Goal: Task Accomplishment & Management: Complete application form

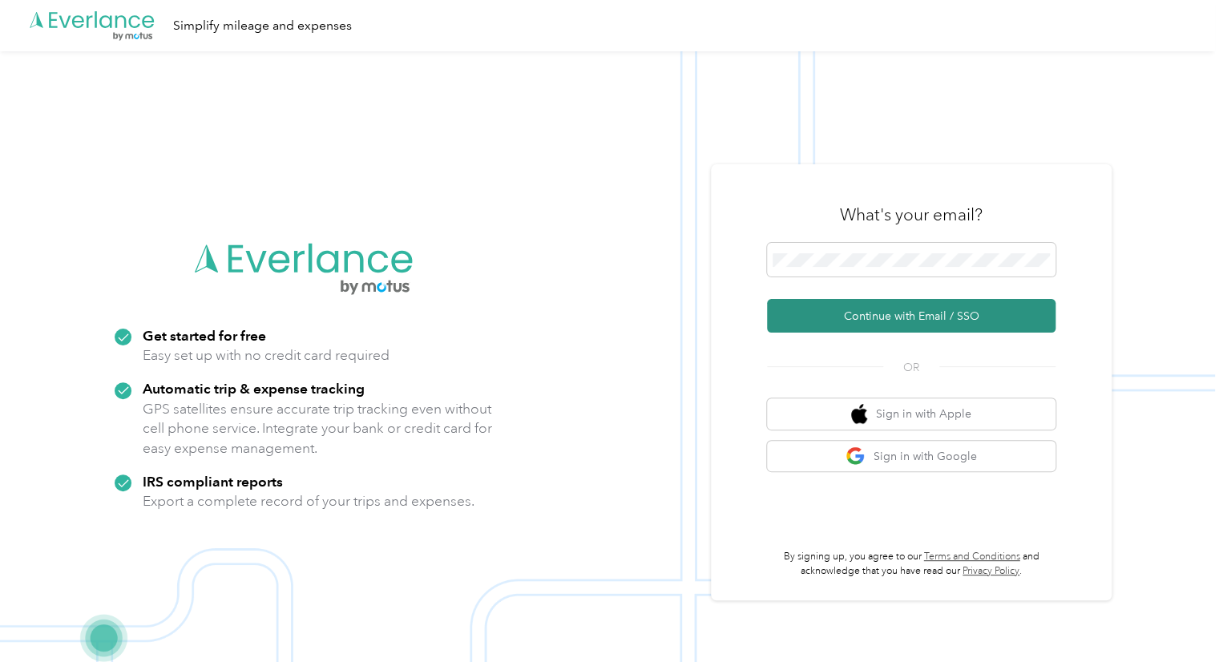
click at [888, 321] on button "Continue with Email / SSO" at bounding box center [911, 316] width 289 height 34
click at [884, 230] on div "What's your email?" at bounding box center [911, 215] width 289 height 56
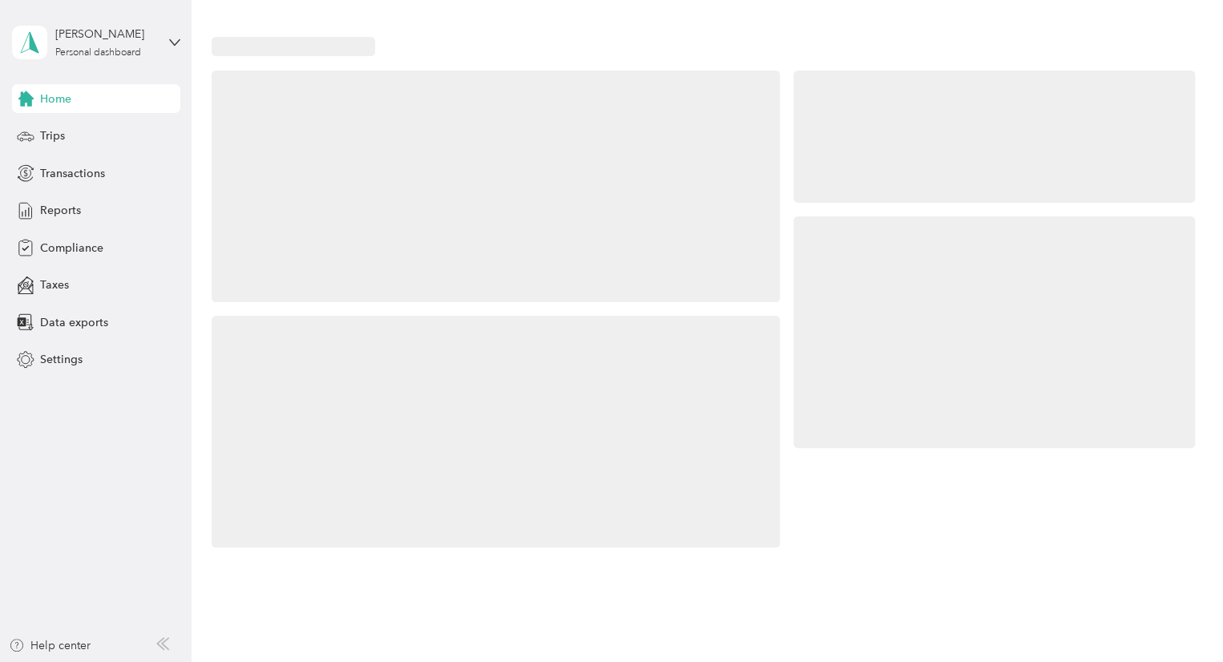
click at [858, 262] on div at bounding box center [995, 332] width 402 height 232
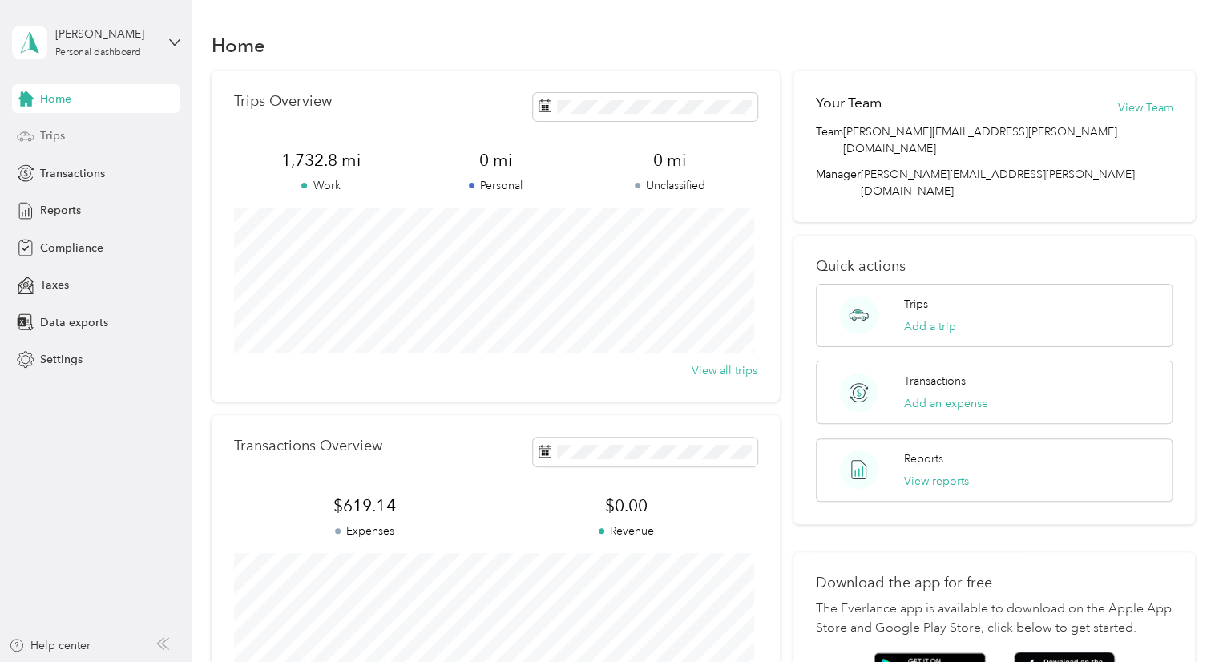
click at [62, 132] on span "Trips" at bounding box center [52, 135] width 25 height 17
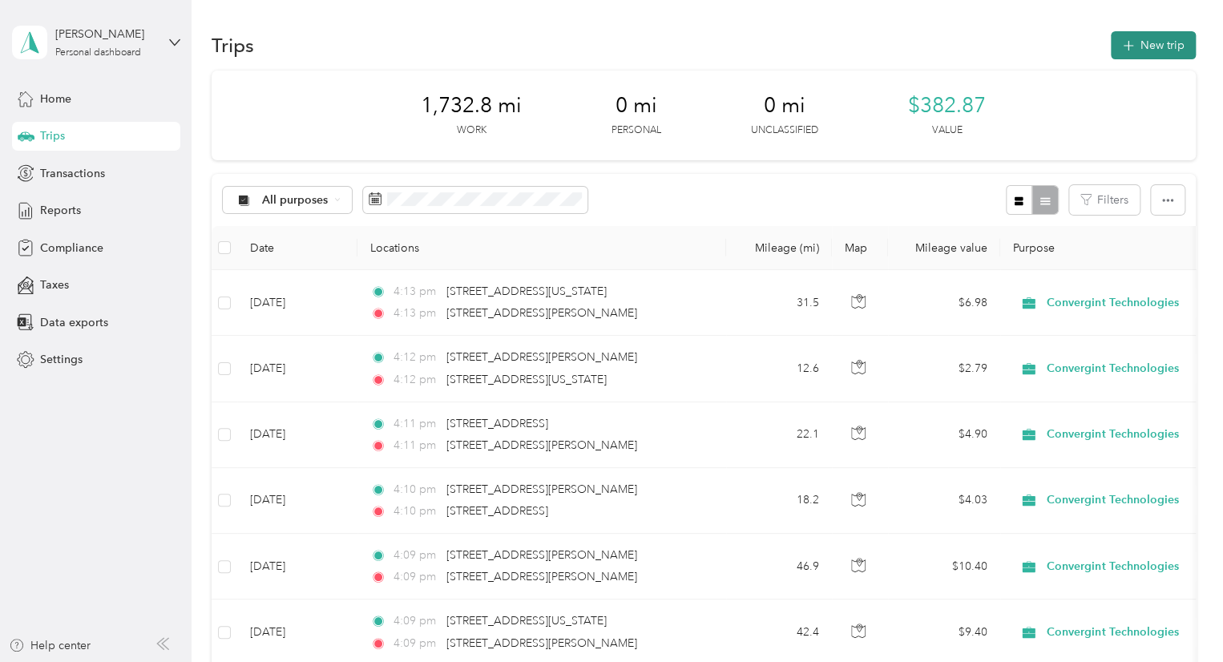
click at [1146, 45] on button "New trip" at bounding box center [1153, 45] width 85 height 28
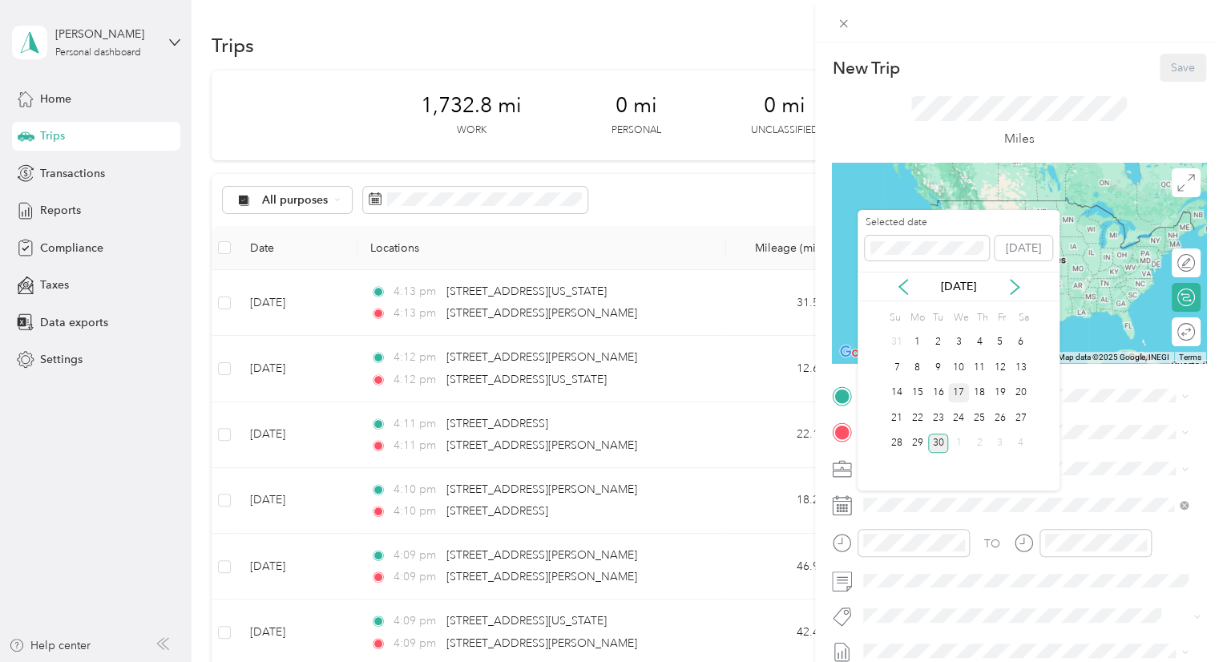
click at [959, 395] on div "17" at bounding box center [958, 393] width 21 height 20
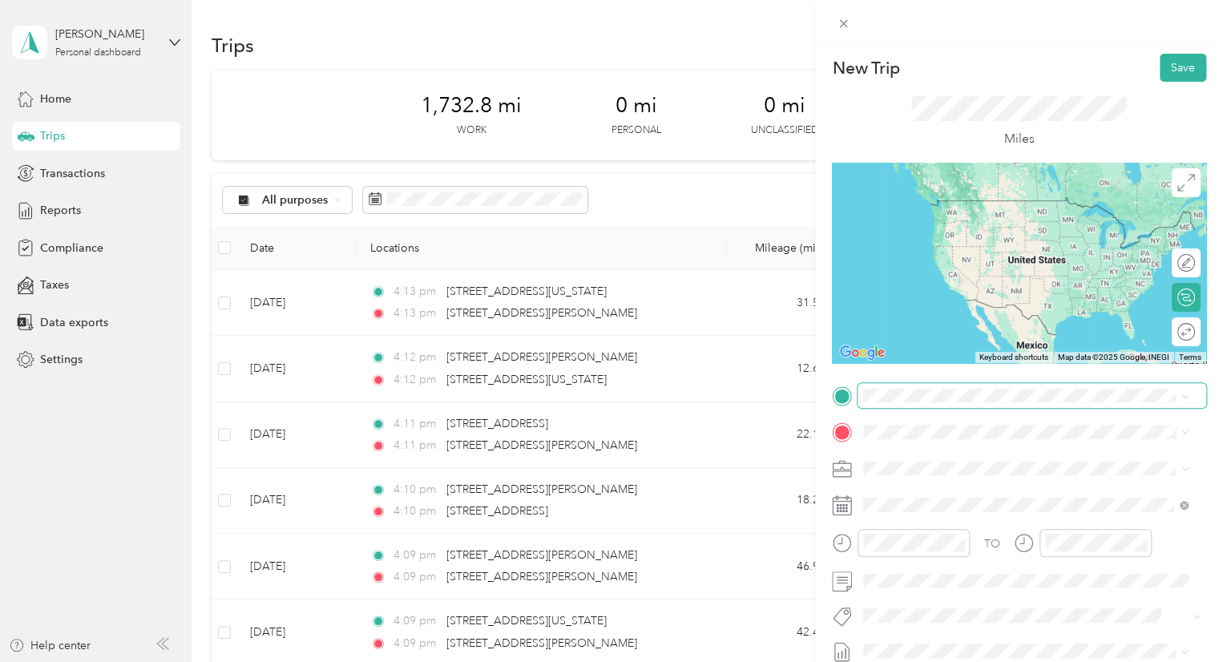
click at [934, 402] on span at bounding box center [1032, 396] width 349 height 26
click at [993, 453] on span "5450 East 138th Avenue Thornton, Colorado 80602, United States" at bounding box center [974, 453] width 160 height 14
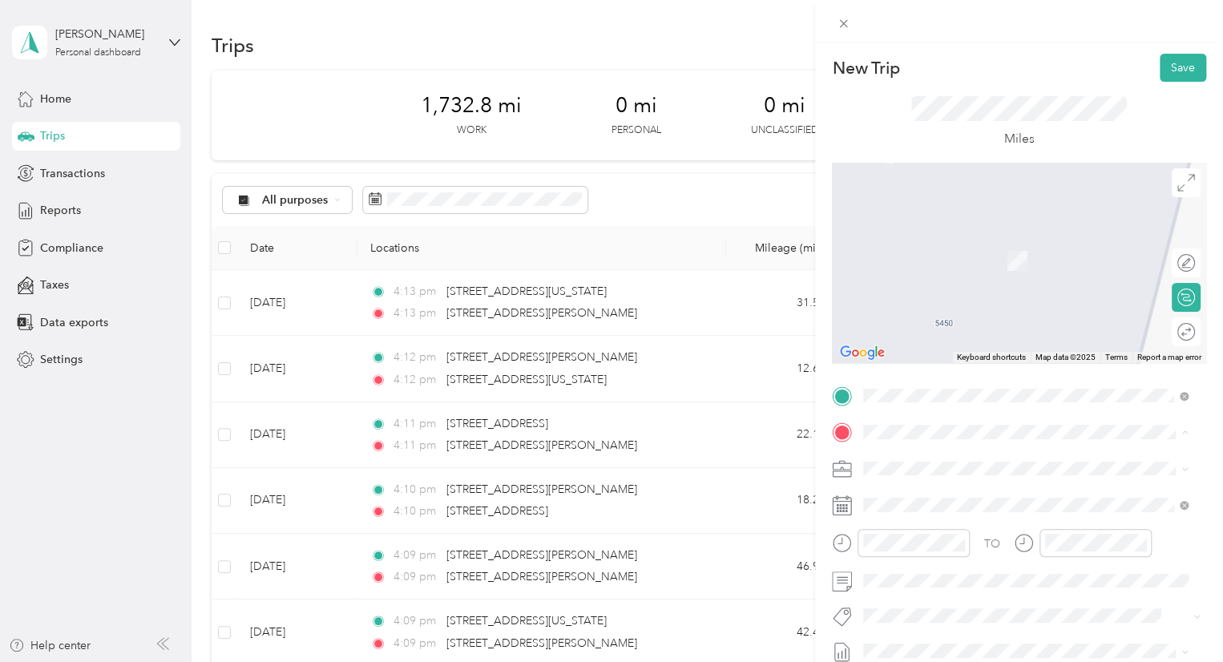
click at [923, 236] on span "3707 Le Fever Drive Fort Collins, Colorado 80528, United States" at bounding box center [1018, 237] width 249 height 14
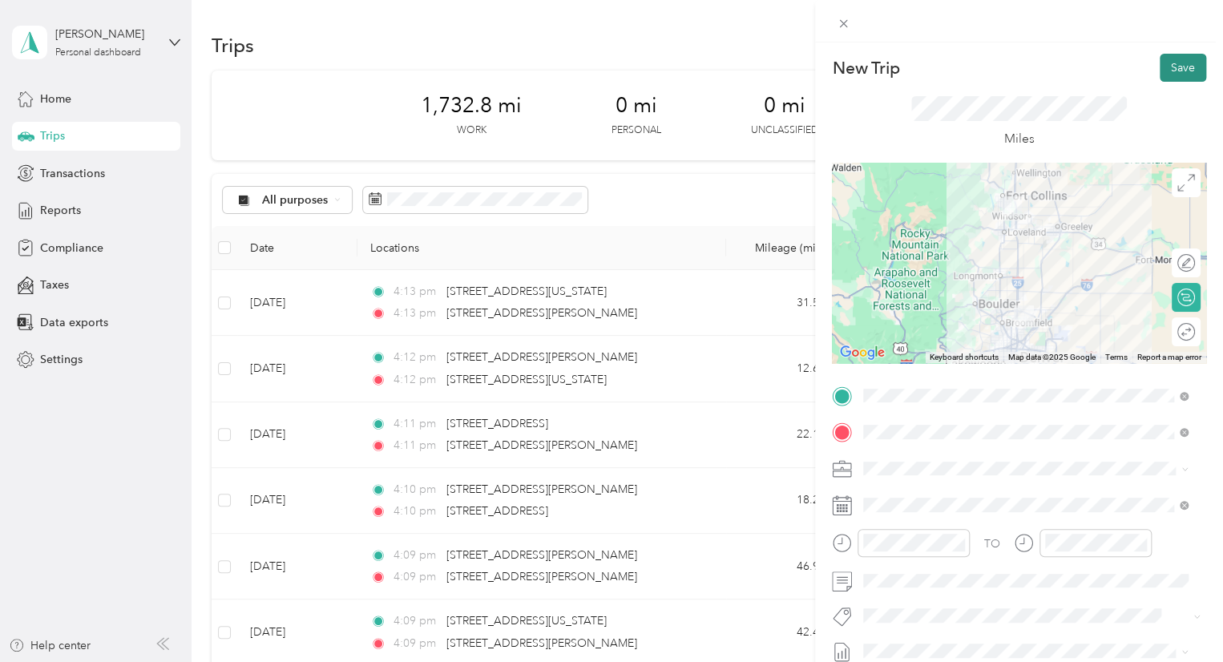
click at [1170, 68] on button "Save" at bounding box center [1183, 68] width 46 height 28
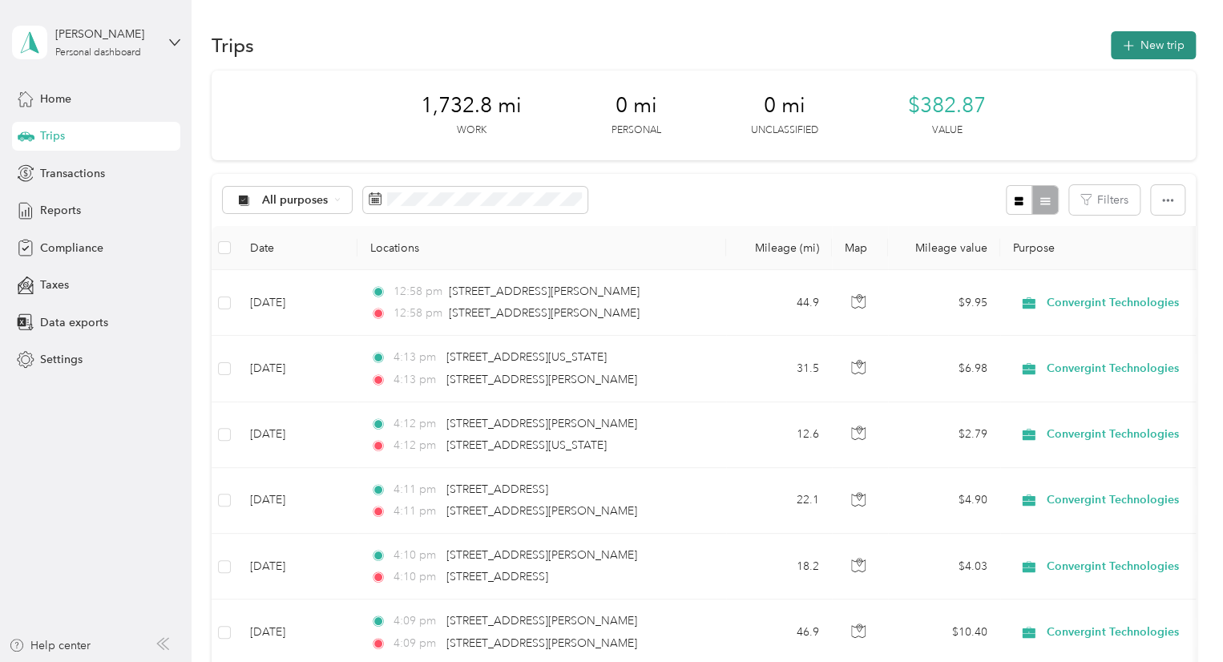
click at [1141, 50] on button "New trip" at bounding box center [1153, 45] width 85 height 28
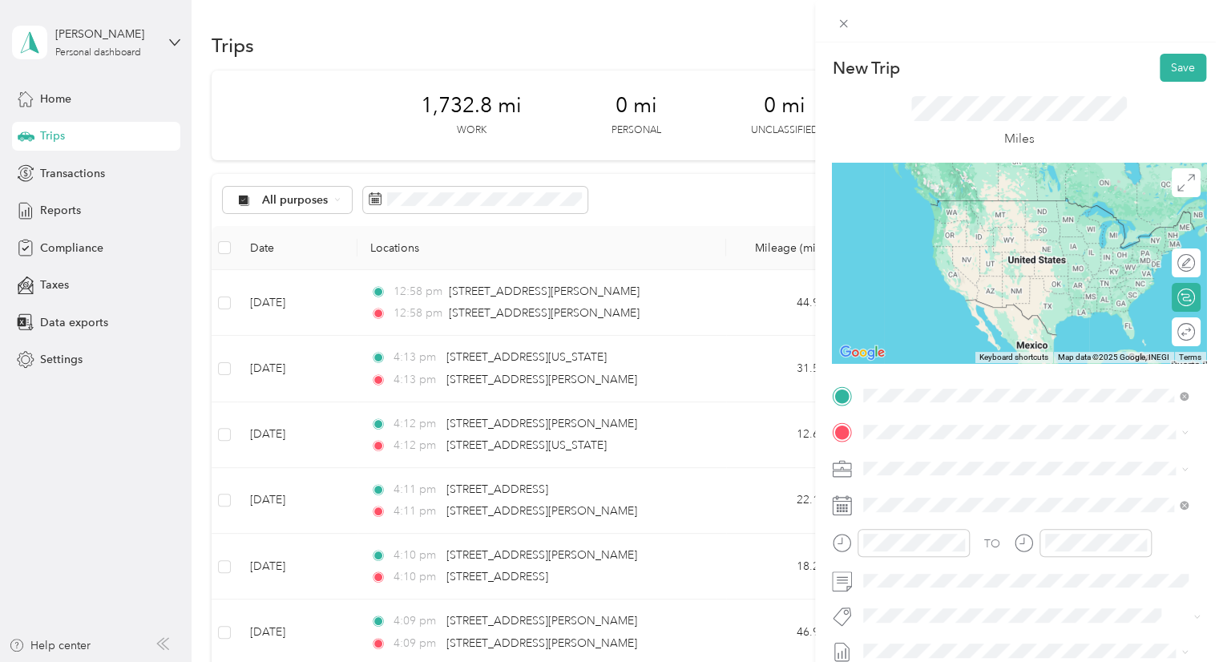
click at [938, 445] on div "3707 Le Fever Drive Fort Collins, Colorado 80528, United States" at bounding box center [1025, 454] width 313 height 22
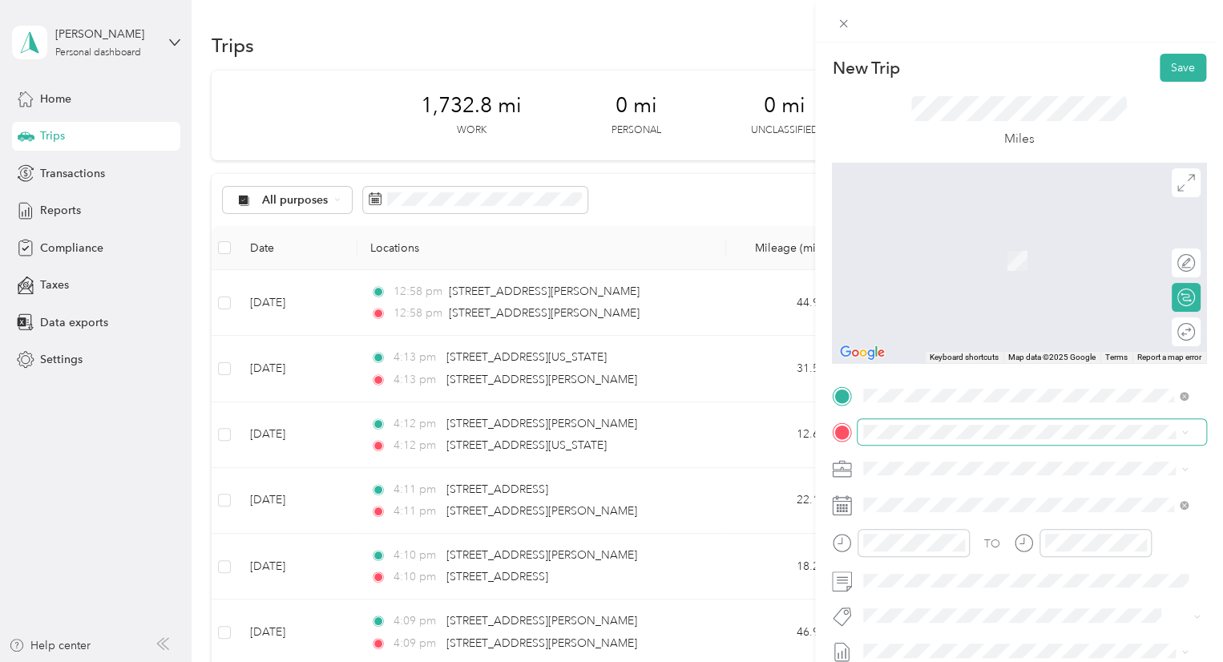
click at [911, 439] on span at bounding box center [1032, 432] width 349 height 26
click at [920, 483] on span "3165 South Washington Street Englewood, Colorado 80113, United States" at bounding box center [1003, 490] width 219 height 14
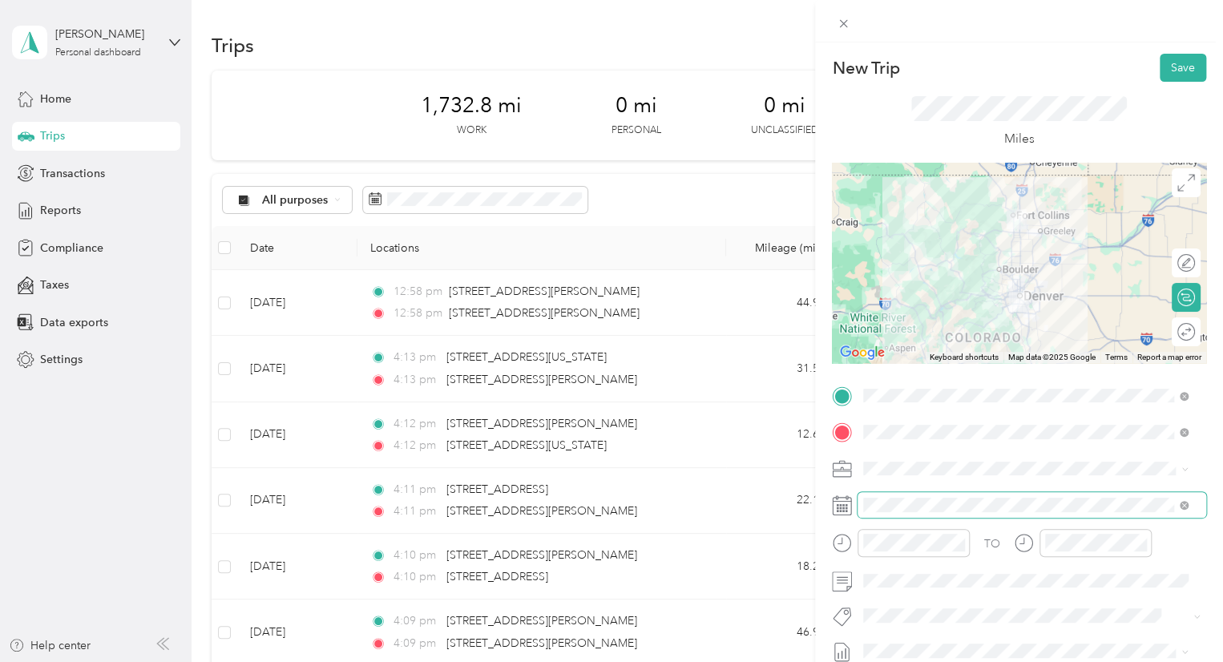
click at [927, 497] on span at bounding box center [1032, 505] width 349 height 26
click at [849, 508] on icon at bounding box center [842, 505] width 20 height 20
click at [852, 509] on div at bounding box center [1019, 505] width 374 height 26
click at [842, 510] on rect at bounding box center [843, 508] width 2 height 2
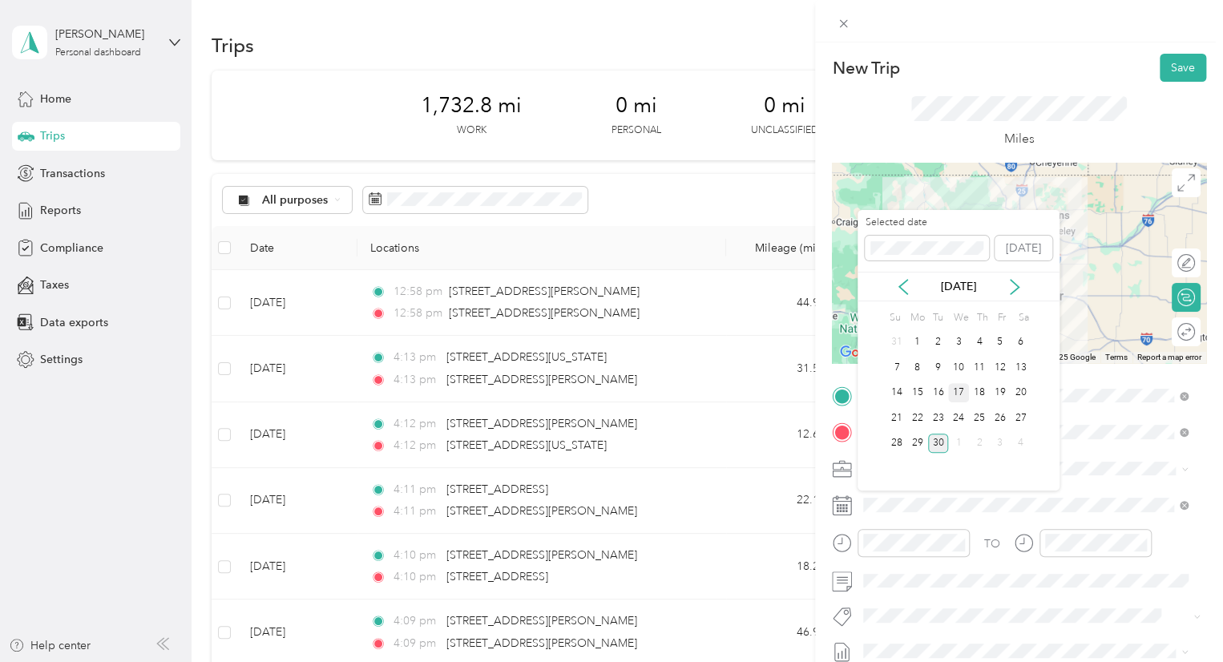
click at [950, 394] on div "17" at bounding box center [958, 393] width 21 height 20
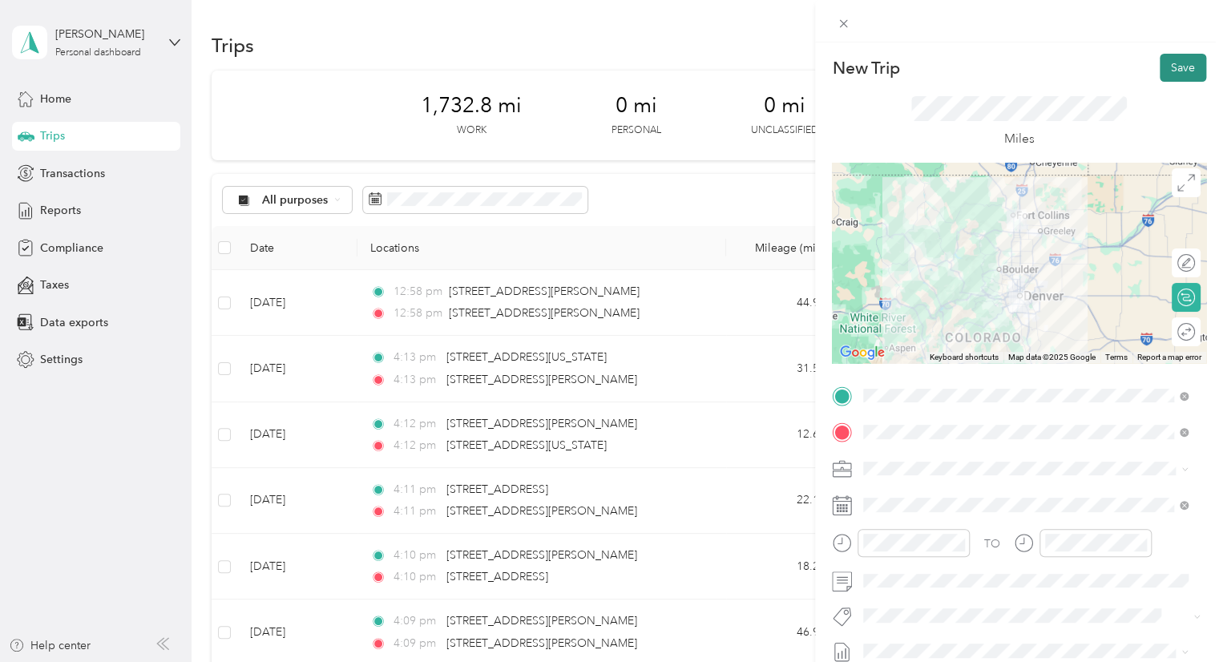
click at [1174, 67] on button "Save" at bounding box center [1183, 68] width 46 height 28
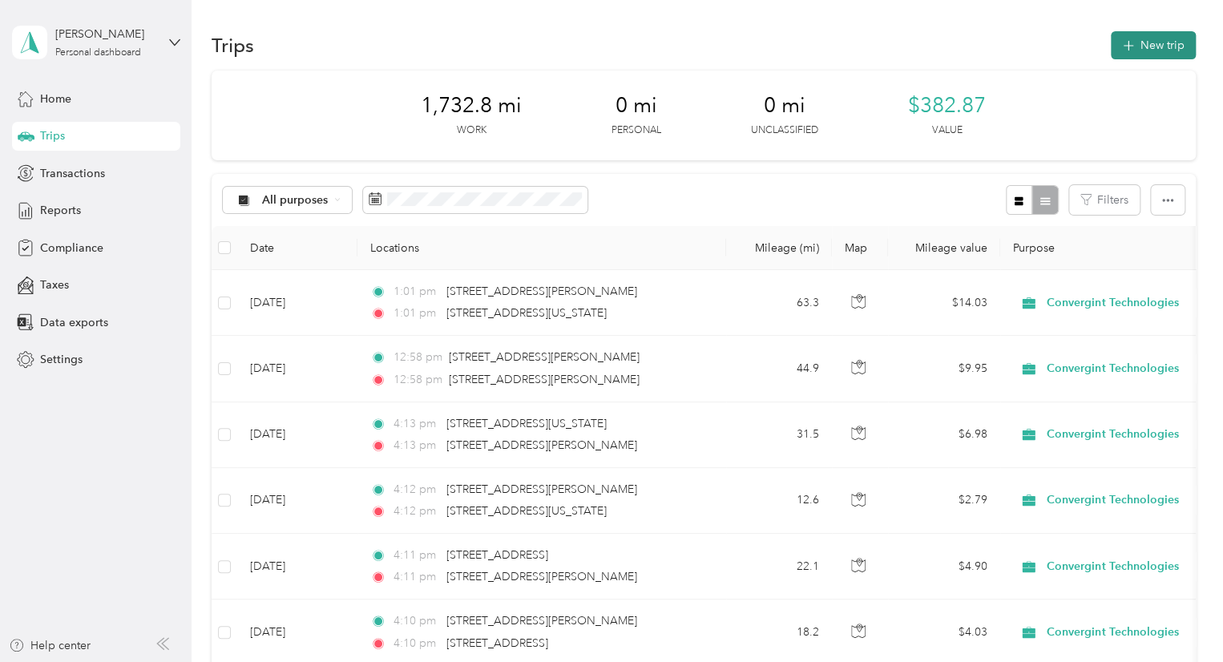
click at [1136, 44] on button "New trip" at bounding box center [1153, 45] width 85 height 28
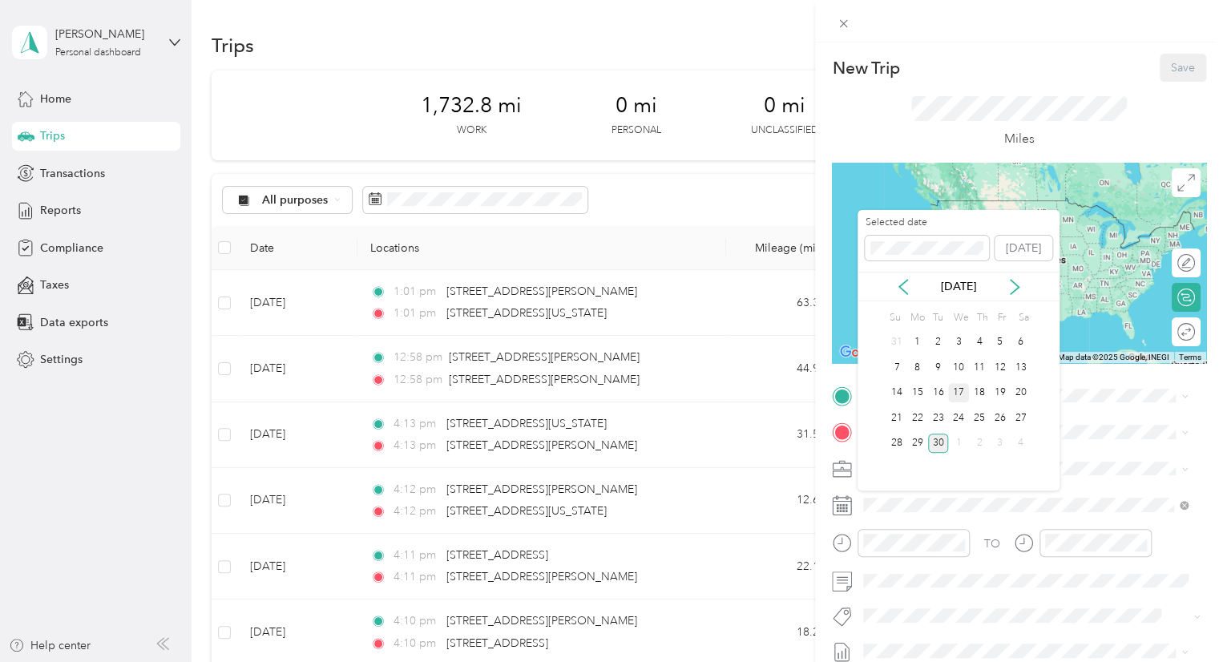
click at [955, 392] on div "17" at bounding box center [958, 393] width 21 height 20
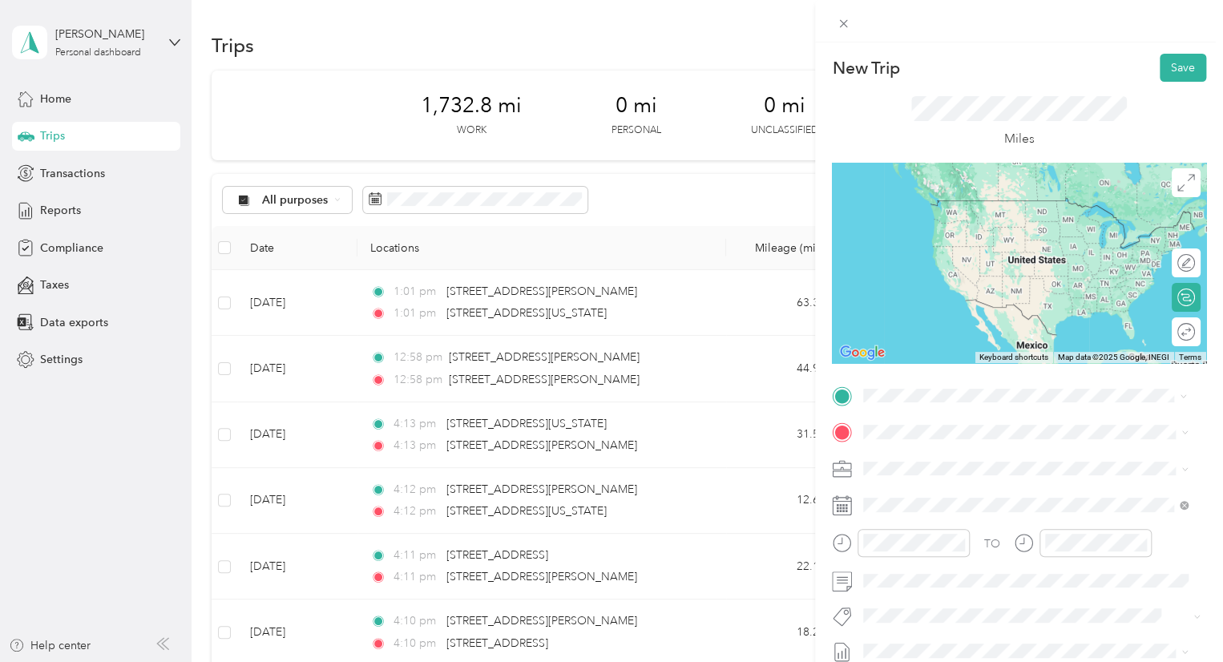
click at [934, 455] on span "3165 South Washington Street Englewood, Colorado 80113, United States" at bounding box center [1003, 453] width 219 height 14
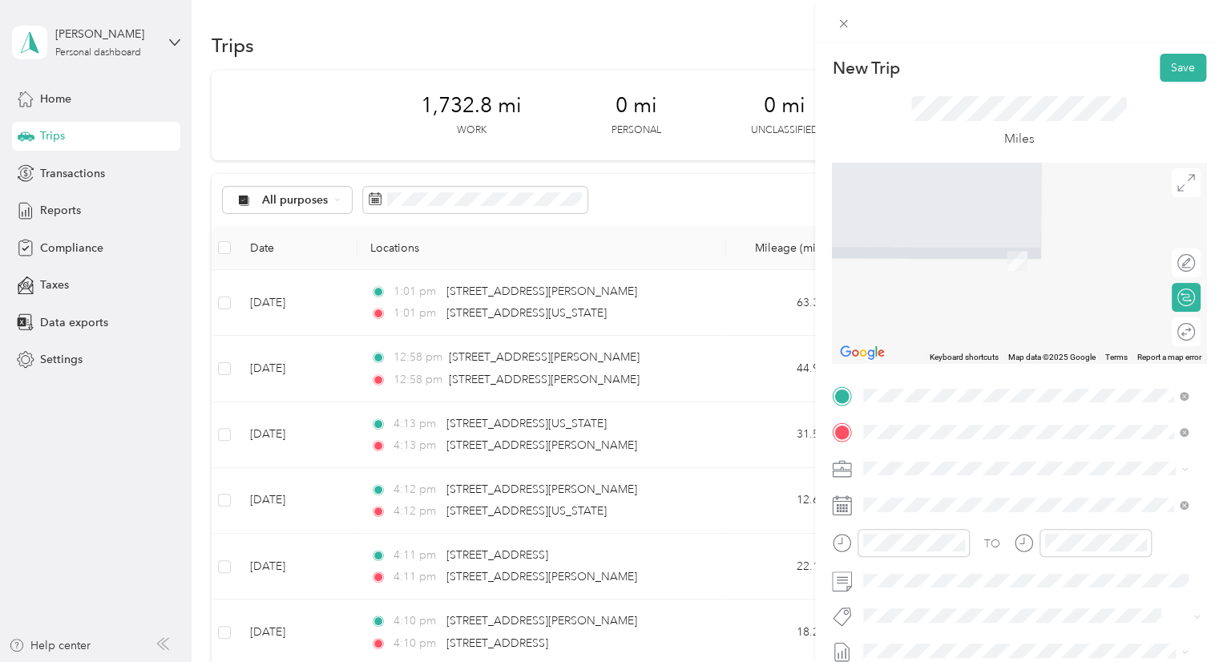
click at [942, 244] on span "5450 East 138th Avenue Thornton, Colorado 80602, United States" at bounding box center [974, 237] width 160 height 14
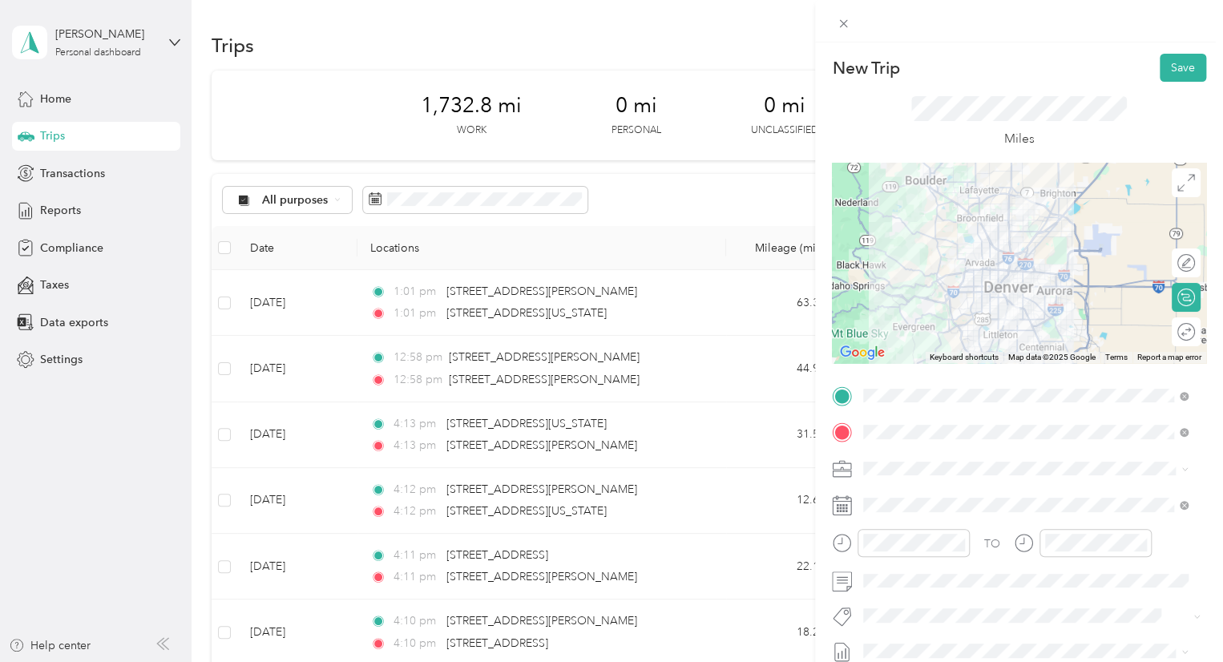
click at [1023, 240] on div at bounding box center [1019, 263] width 374 height 200
click at [1005, 243] on div at bounding box center [1019, 263] width 374 height 200
click at [1165, 62] on button "Save" at bounding box center [1183, 68] width 46 height 28
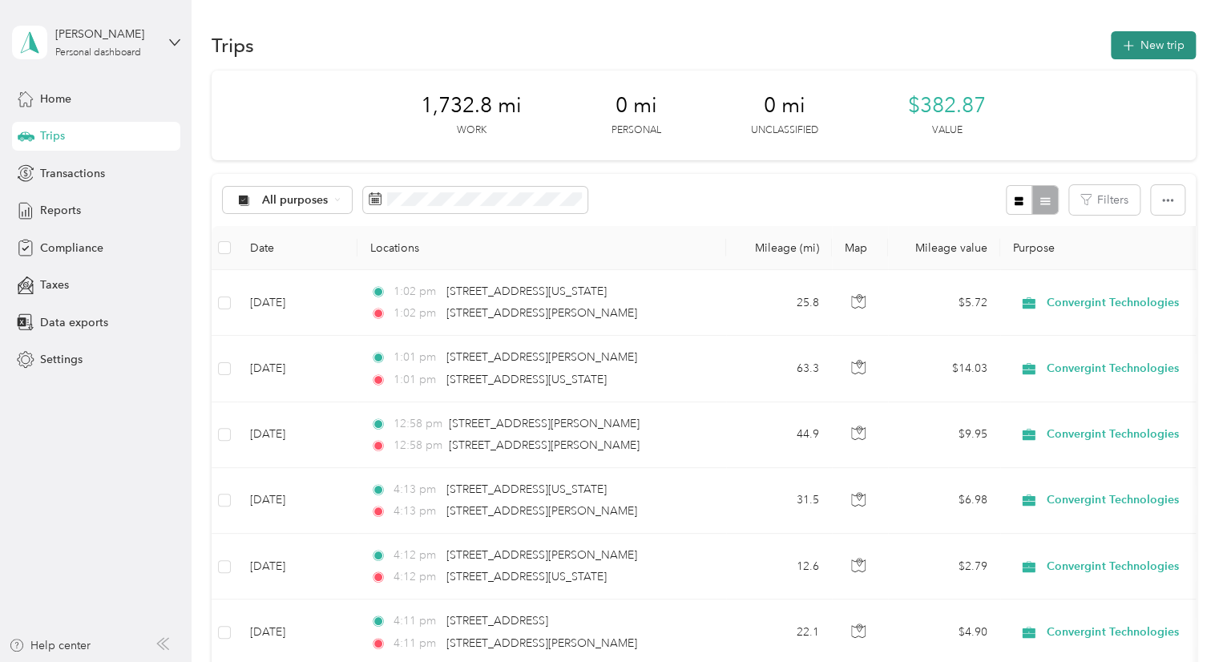
click at [1129, 51] on button "New trip" at bounding box center [1153, 45] width 85 height 28
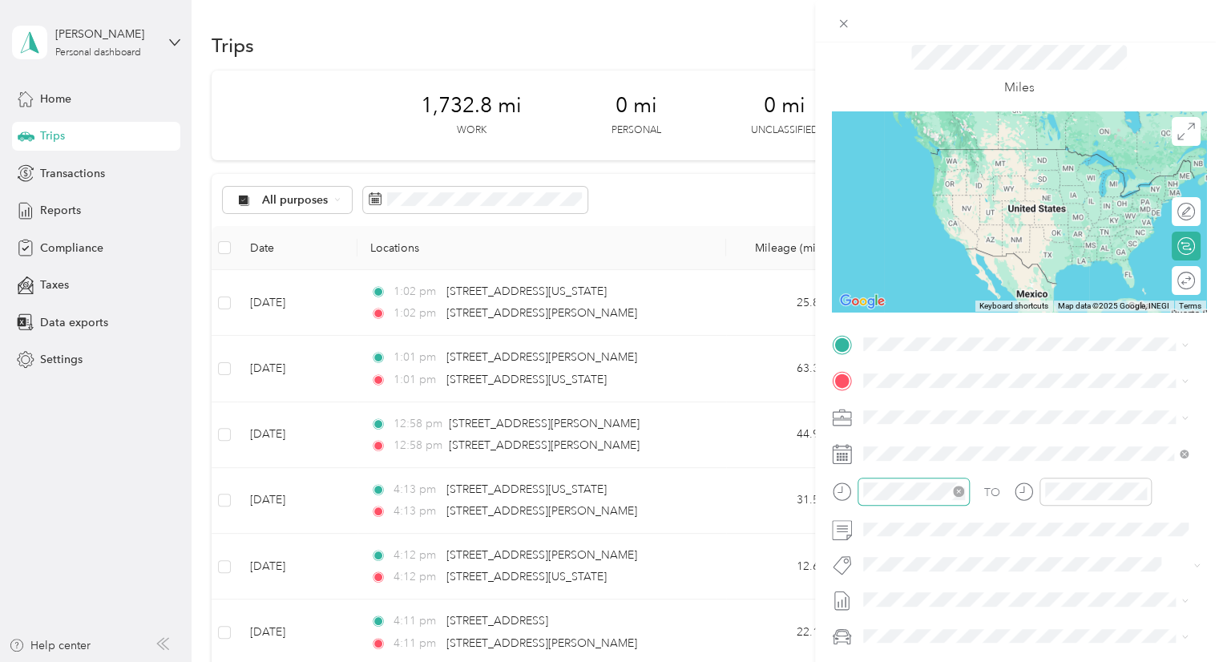
scroll to position [80, 0]
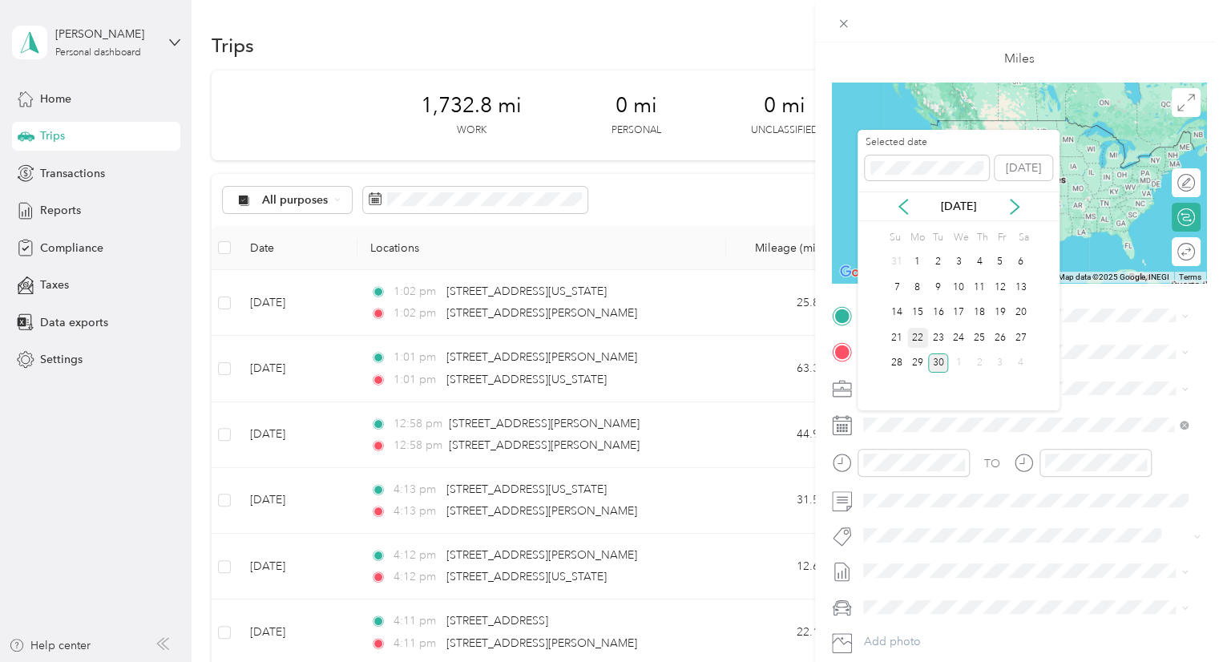
click at [919, 344] on div "22" at bounding box center [917, 338] width 21 height 20
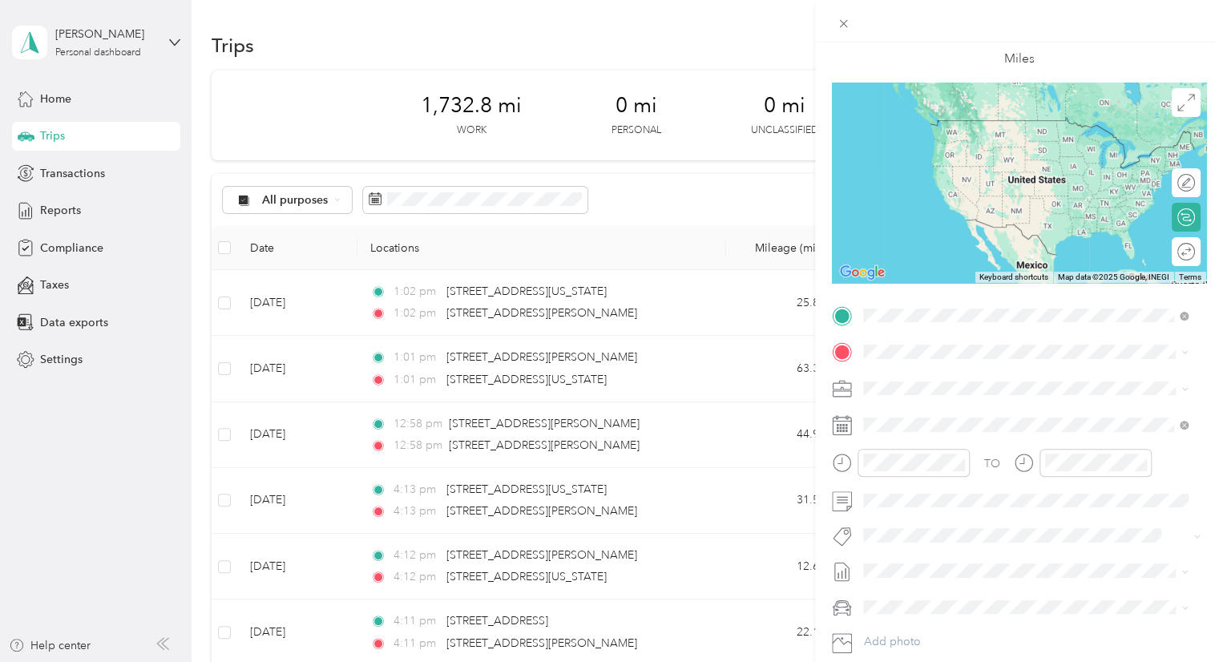
click at [959, 372] on span "5450 East 138th Avenue Thornton, Colorado 80602, United States" at bounding box center [974, 373] width 160 height 14
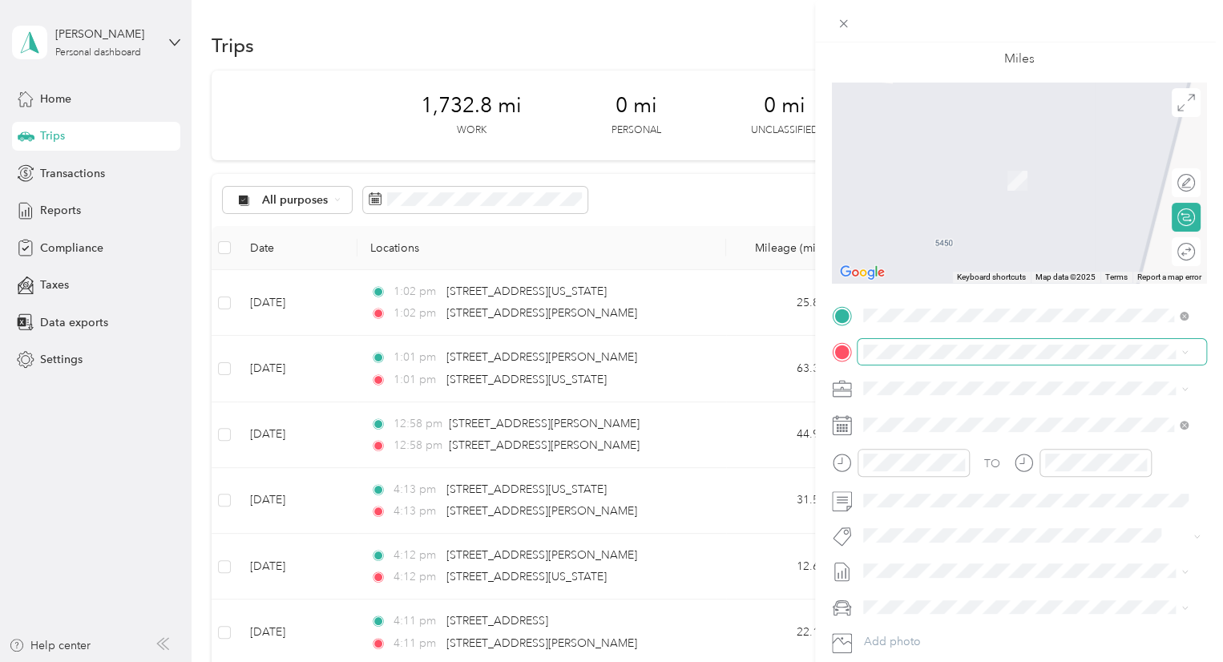
click at [915, 360] on span at bounding box center [1032, 352] width 349 height 26
click at [927, 359] on span at bounding box center [1032, 352] width 349 height 26
click at [919, 414] on span "13500 Albrook Drive Denver, Colorado 80239, United States" at bounding box center [974, 409] width 160 height 14
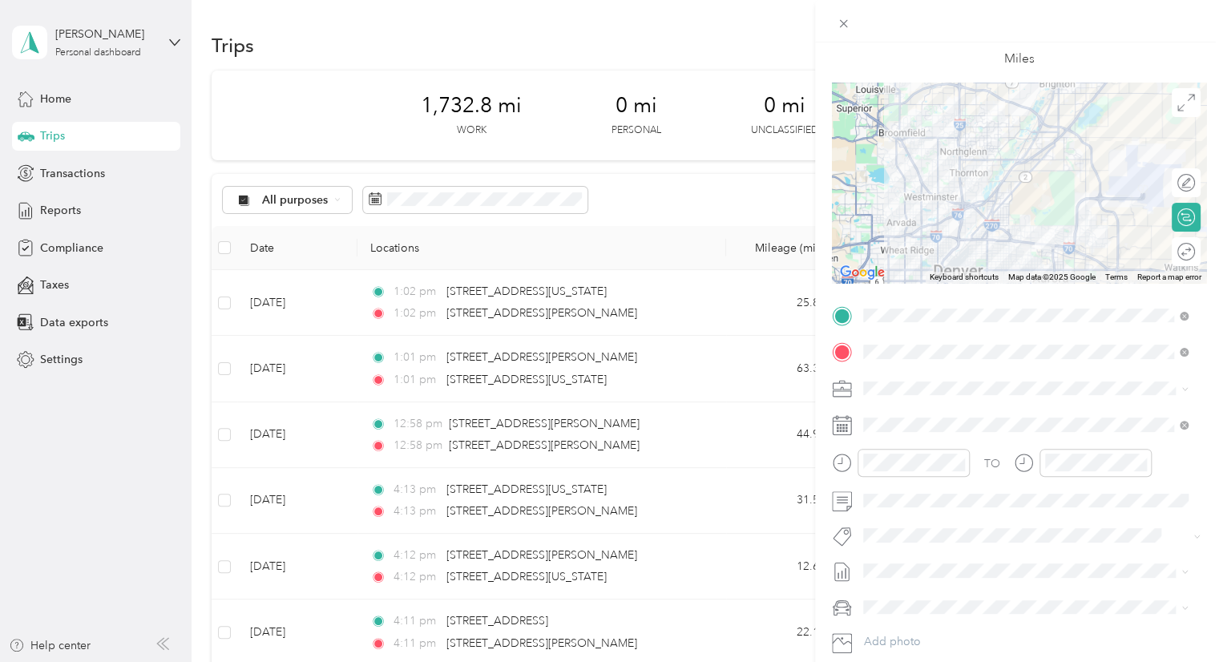
click at [1084, 153] on div at bounding box center [1019, 183] width 374 height 200
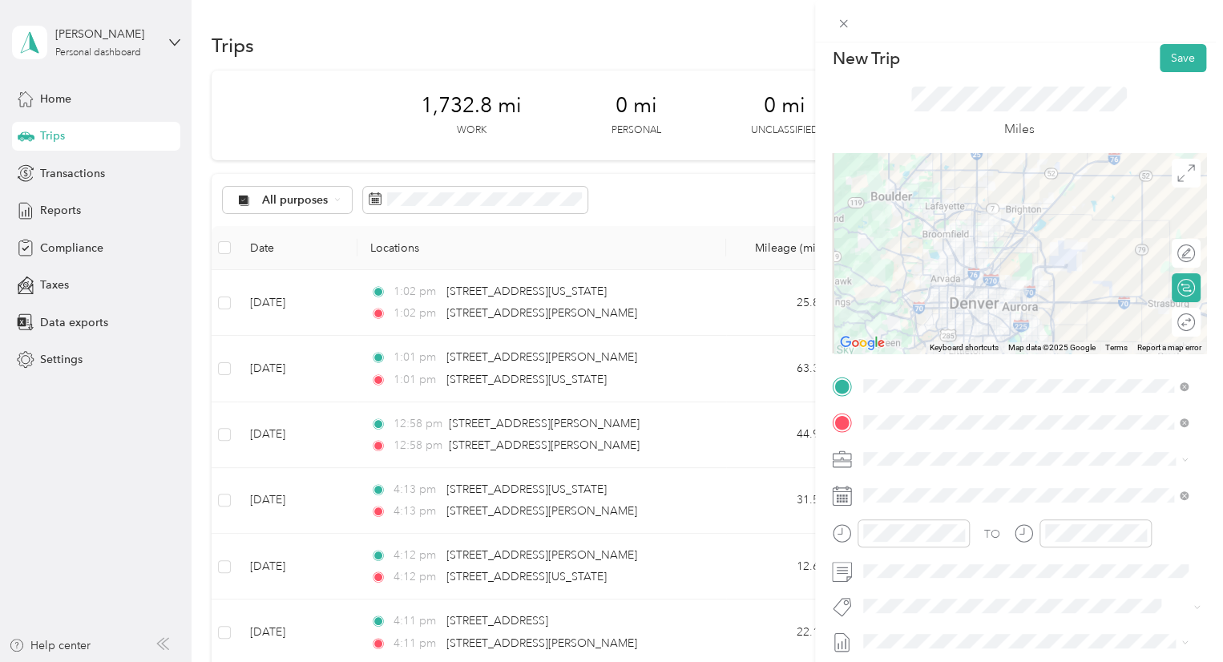
scroll to position [3, 0]
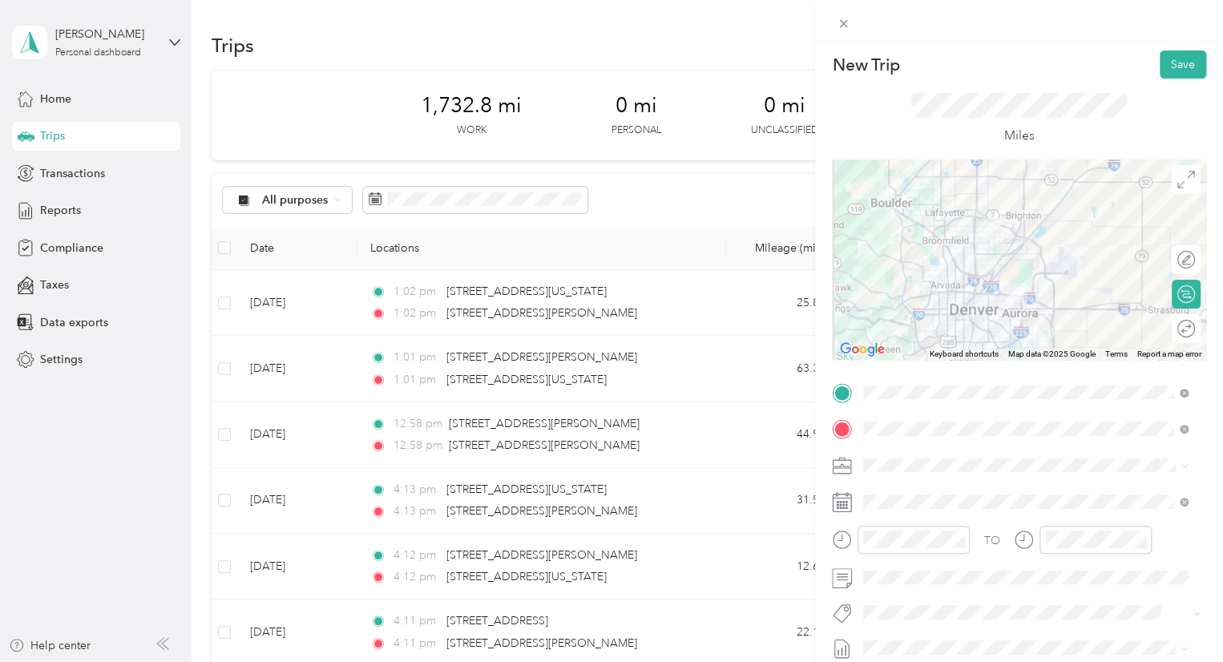
click at [972, 267] on div at bounding box center [1019, 260] width 374 height 200
click at [970, 267] on div at bounding box center [1019, 260] width 374 height 200
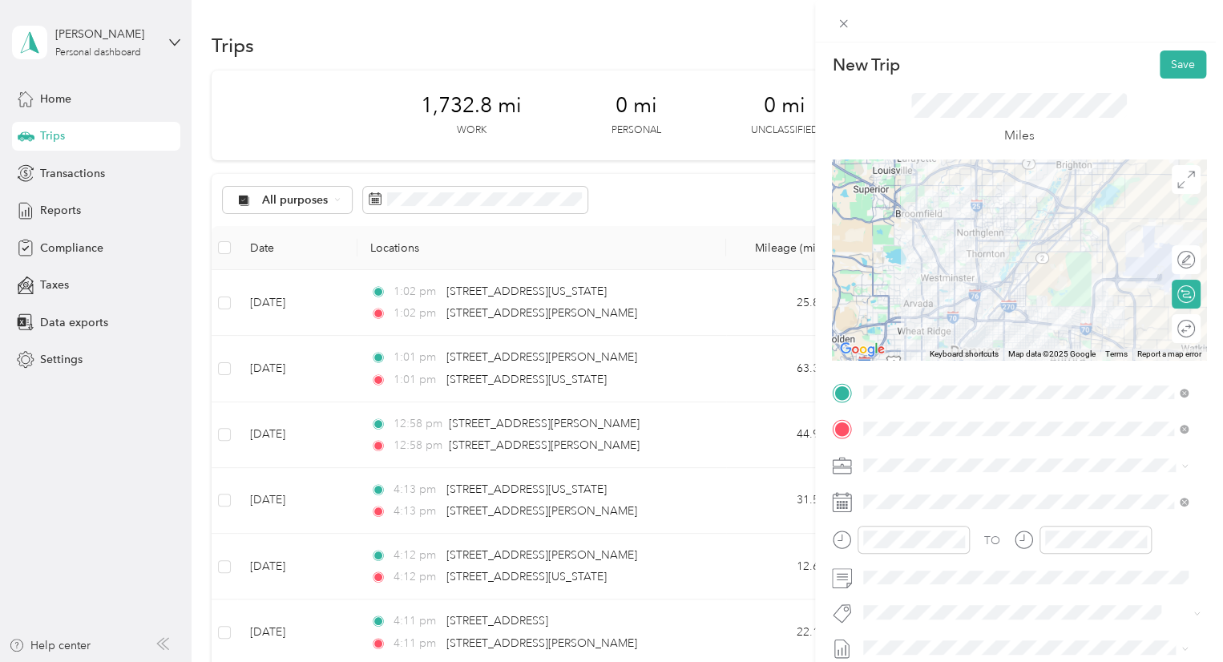
click at [1095, 228] on div at bounding box center [1019, 260] width 374 height 200
click at [1100, 232] on div at bounding box center [1019, 260] width 374 height 200
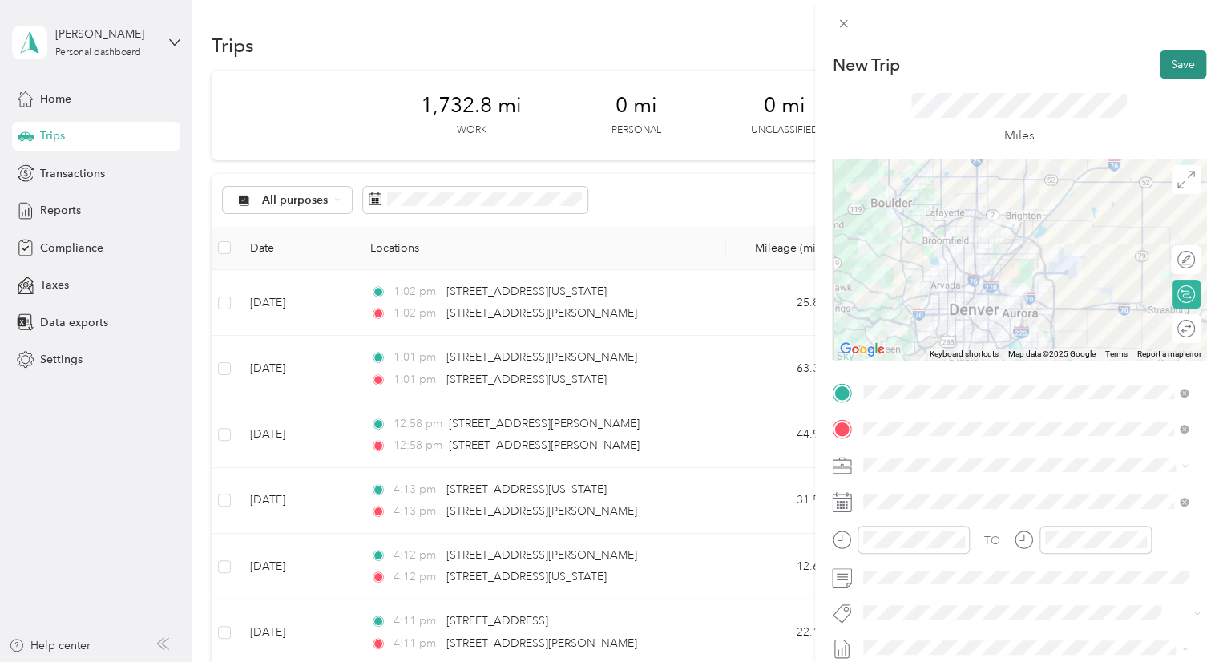
click at [1185, 68] on button "Save" at bounding box center [1183, 65] width 46 height 28
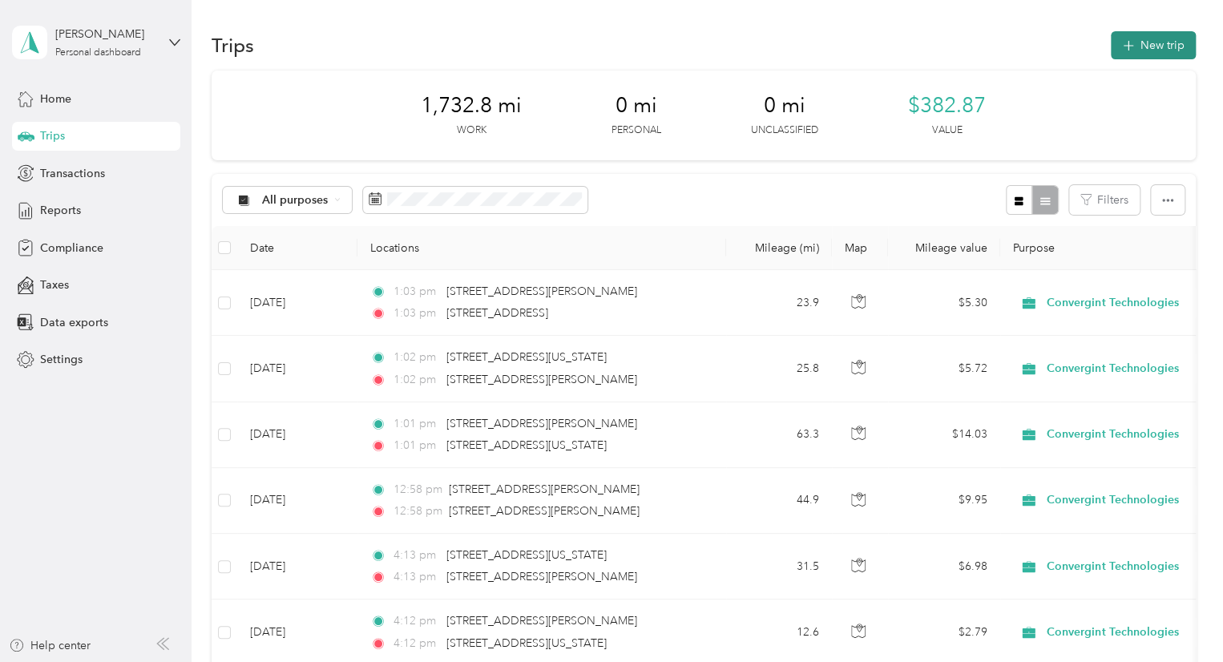
click at [1135, 47] on button "New trip" at bounding box center [1153, 45] width 85 height 28
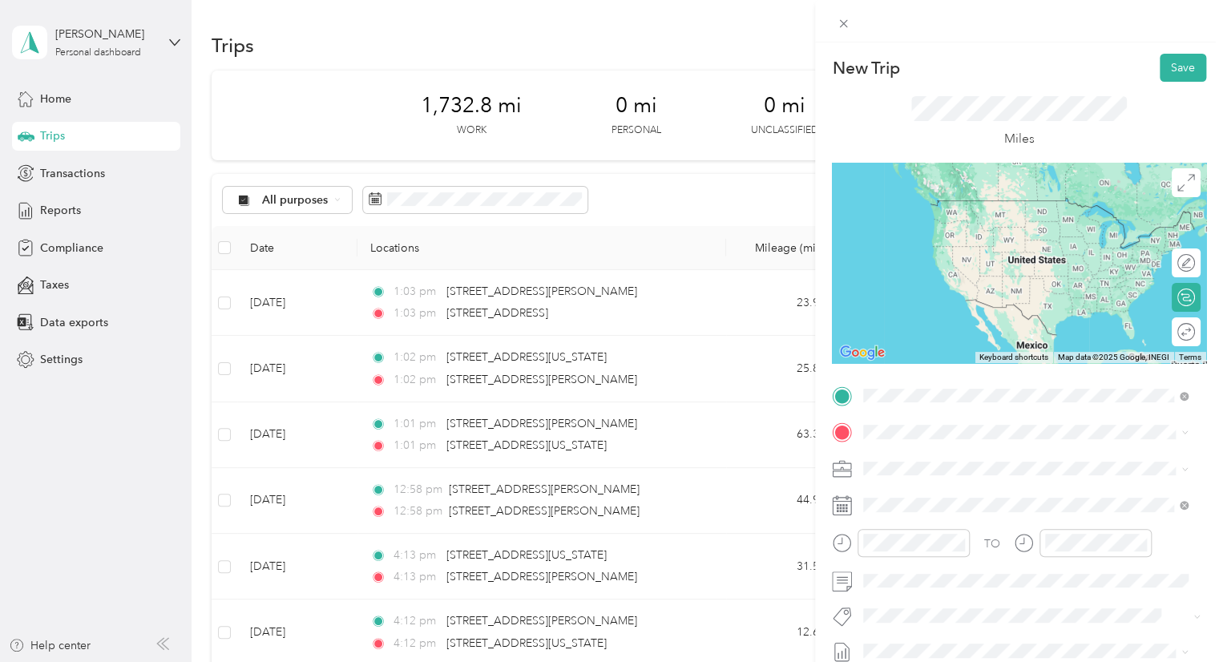
click at [968, 456] on span "13500 Albrook Drive Denver, Colorado 80239, United States" at bounding box center [974, 453] width 160 height 14
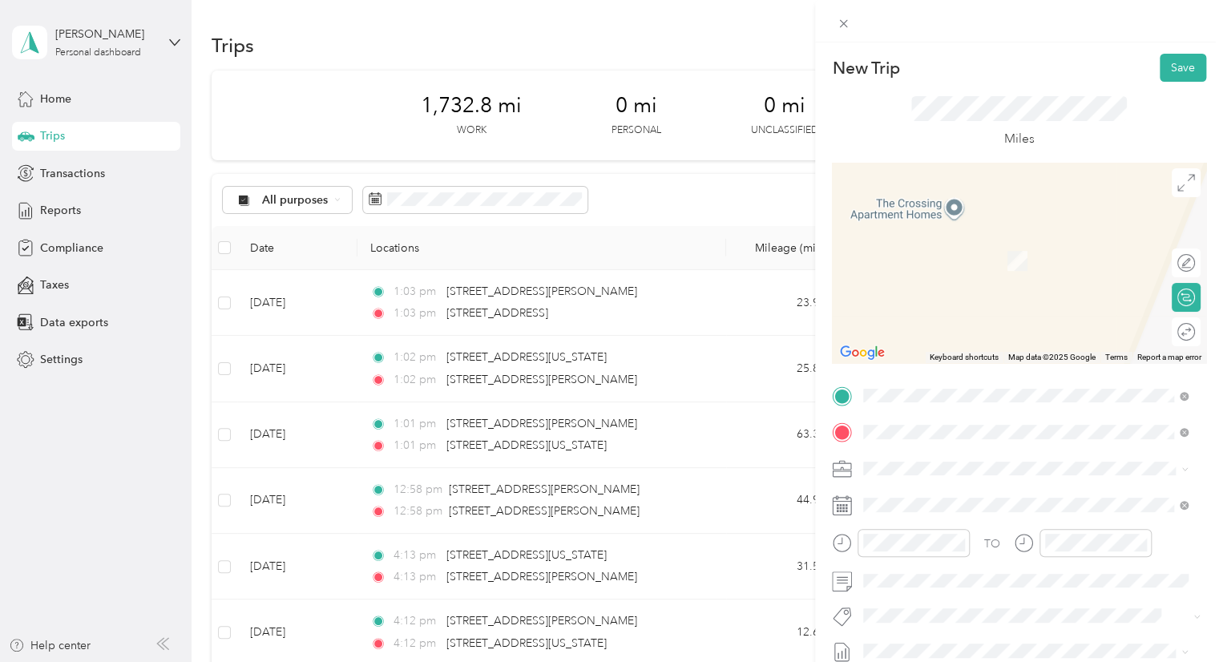
click at [968, 240] on span "7330 South Alton Way Centennial, Colorado 80112, United States" at bounding box center [1018, 237] width 249 height 14
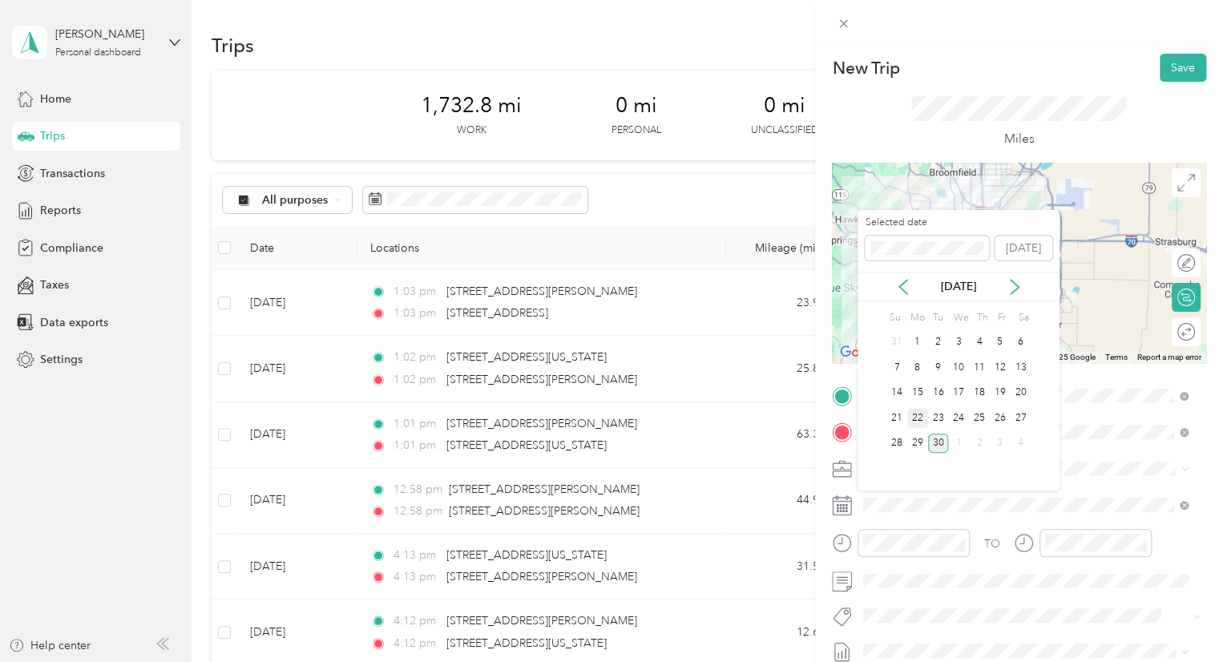
click at [920, 414] on div "22" at bounding box center [917, 418] width 21 height 20
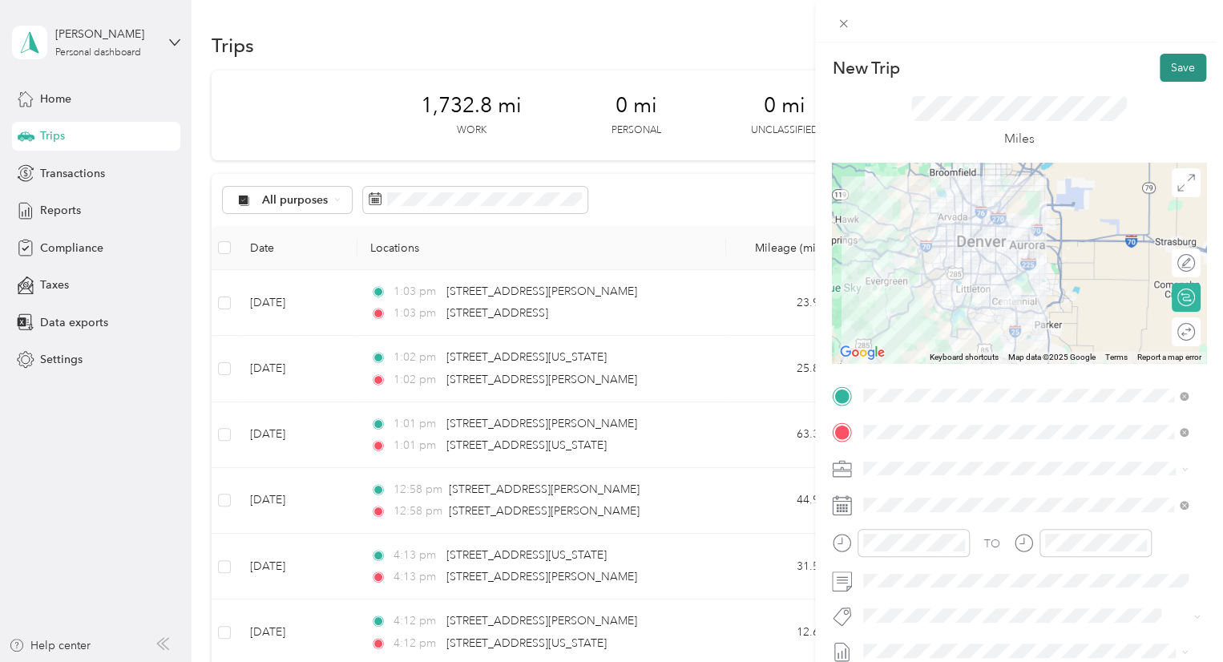
click at [1167, 66] on button "Save" at bounding box center [1183, 68] width 46 height 28
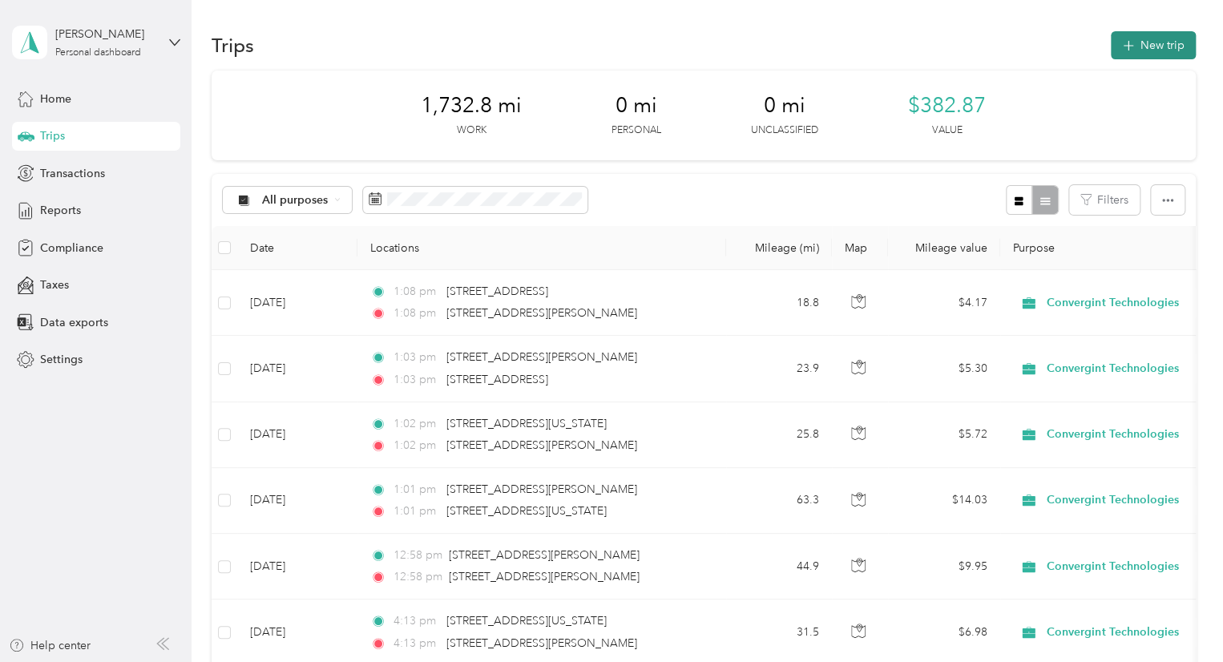
click at [1122, 57] on button "New trip" at bounding box center [1153, 45] width 85 height 28
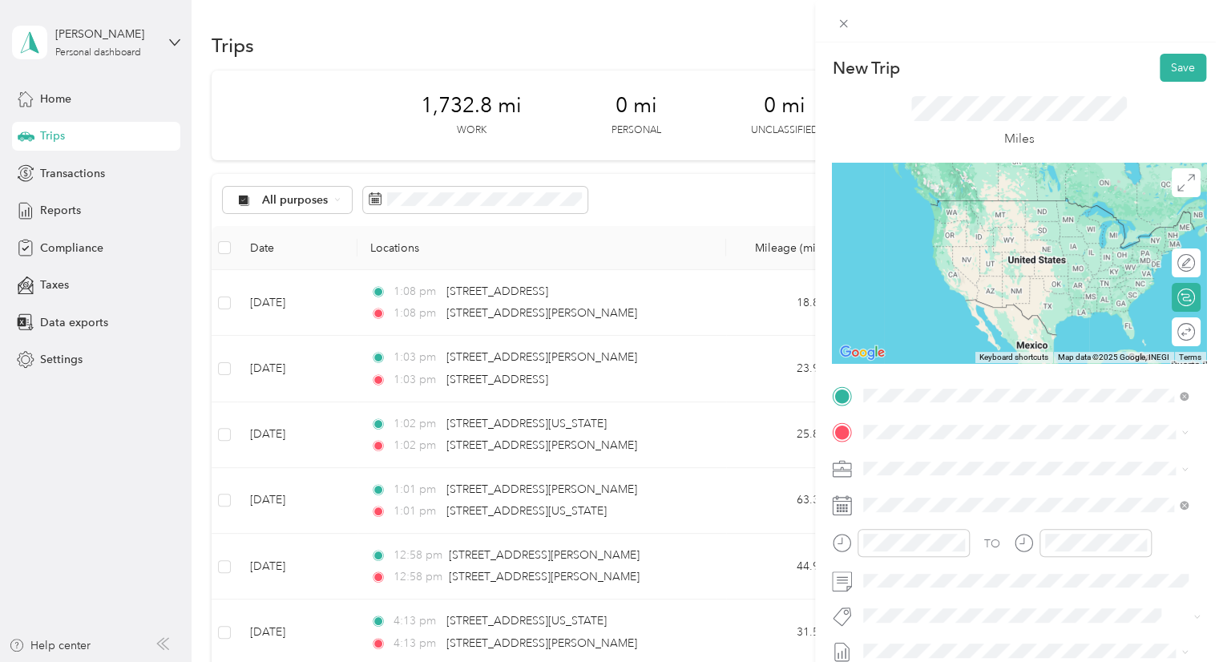
click at [933, 461] on span "7330 South Alton Way Centennial, Colorado 80112, United States" at bounding box center [1018, 453] width 249 height 14
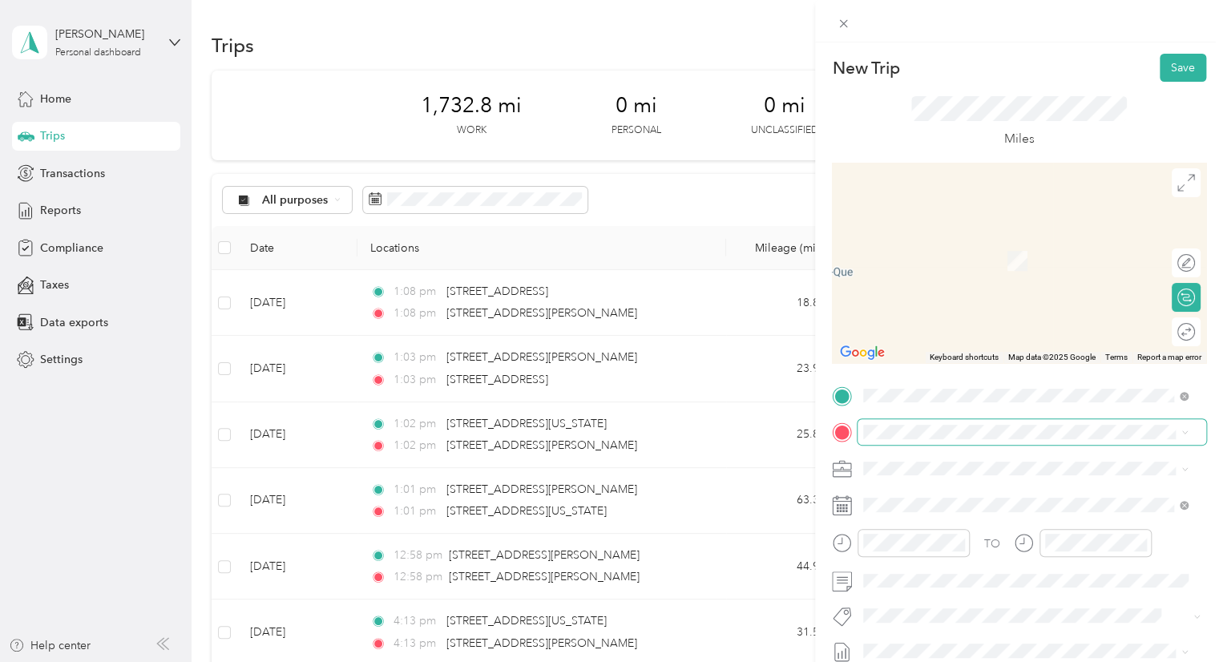
click at [923, 442] on span at bounding box center [1032, 432] width 349 height 26
click at [948, 244] on span "5450 East 138th Avenue Thornton, Colorado 80602, United States" at bounding box center [974, 237] width 160 height 14
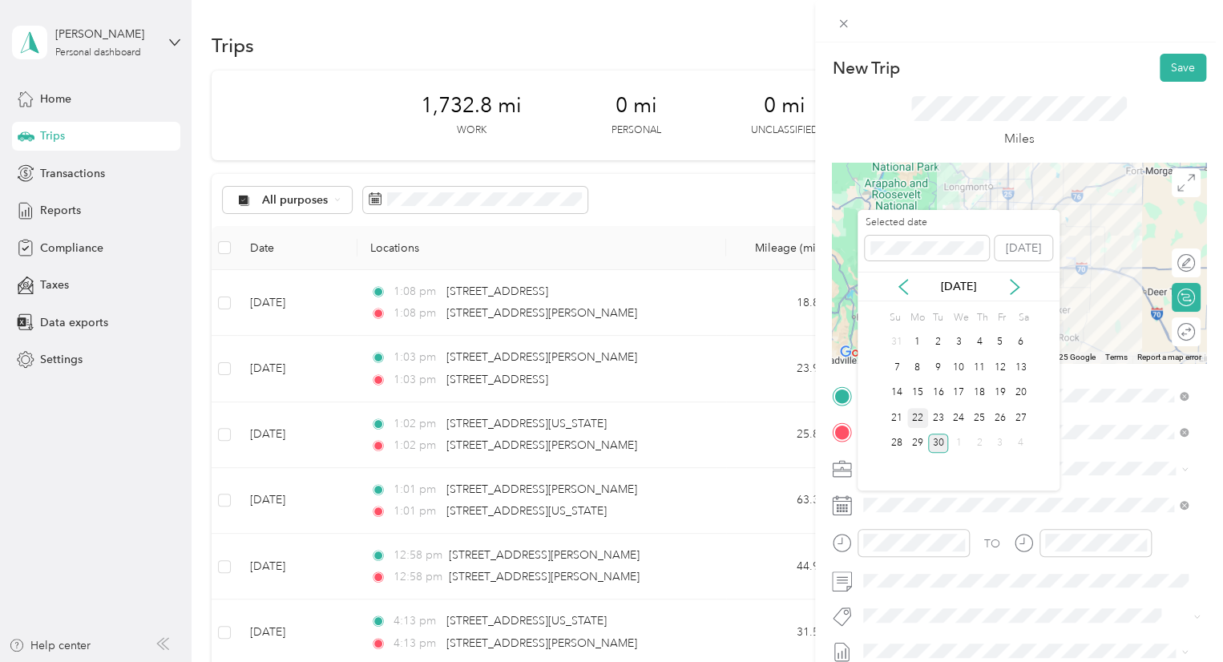
click at [923, 421] on div "22" at bounding box center [917, 418] width 21 height 20
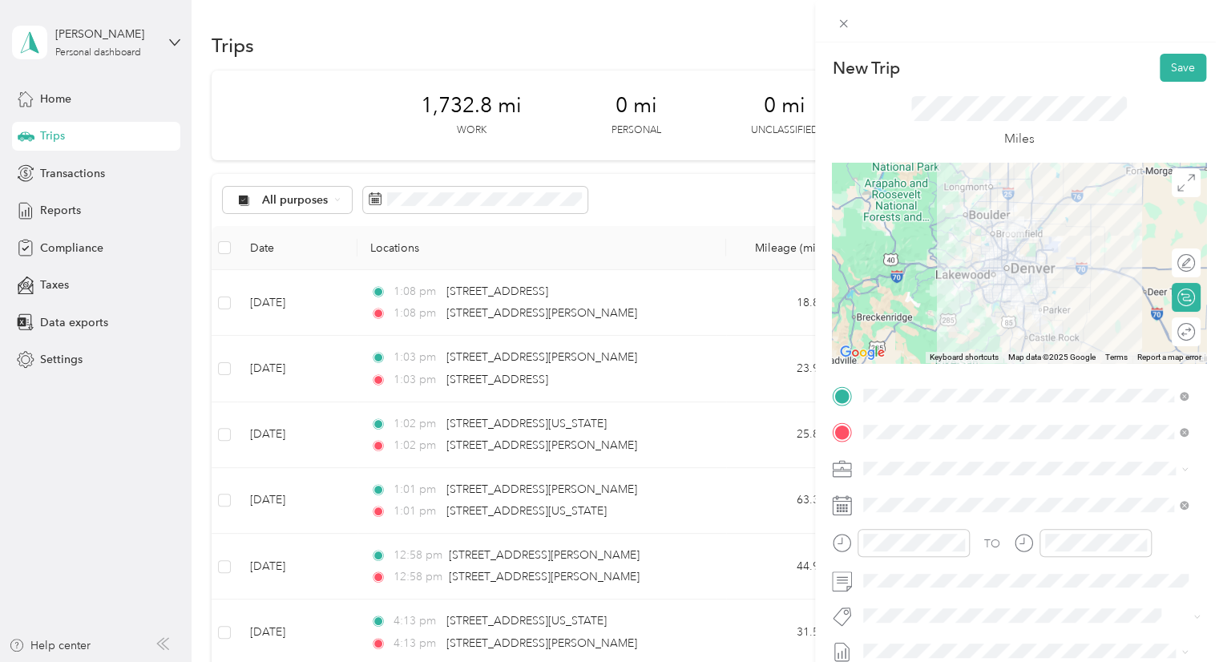
click at [1040, 256] on div at bounding box center [1019, 263] width 374 height 200
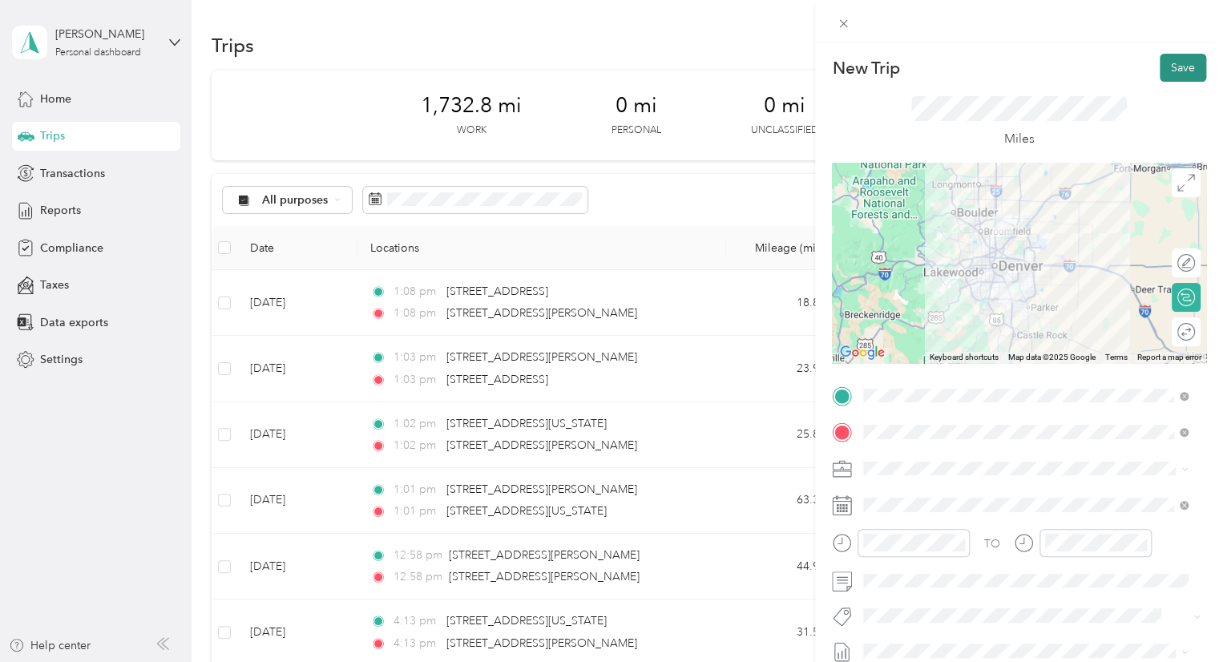
click at [1160, 71] on button "Save" at bounding box center [1183, 68] width 46 height 28
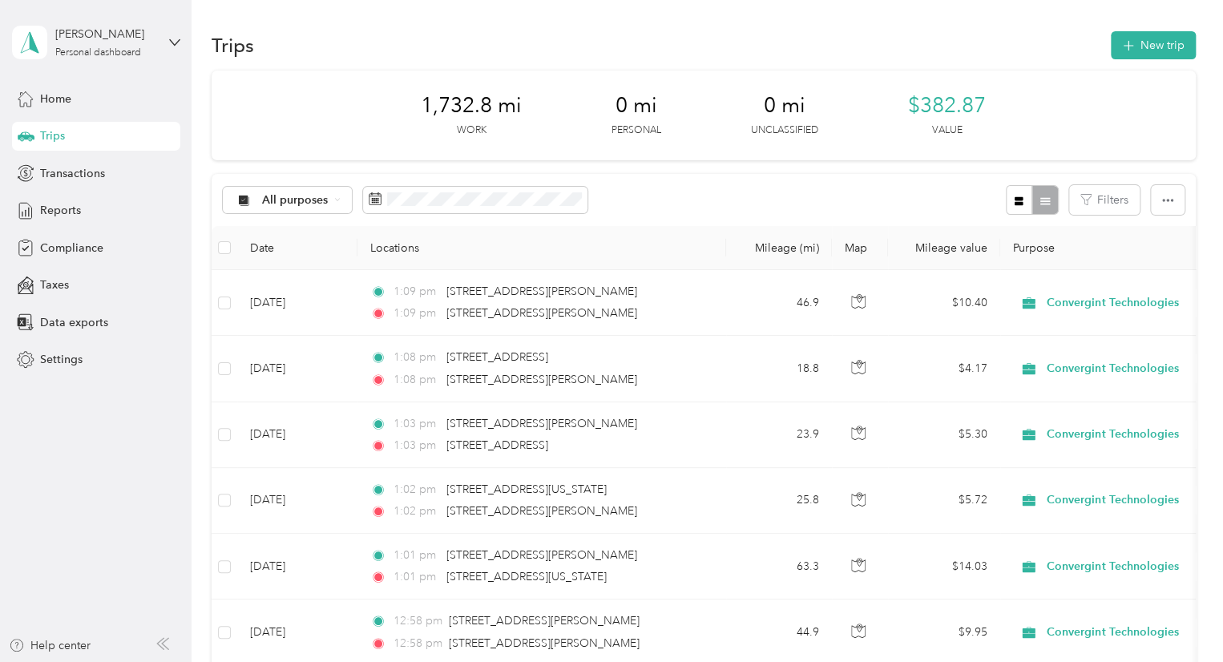
click at [1101, 52] on div "Trips New trip" at bounding box center [704, 45] width 984 height 34
click at [1139, 55] on button "New trip" at bounding box center [1153, 45] width 85 height 28
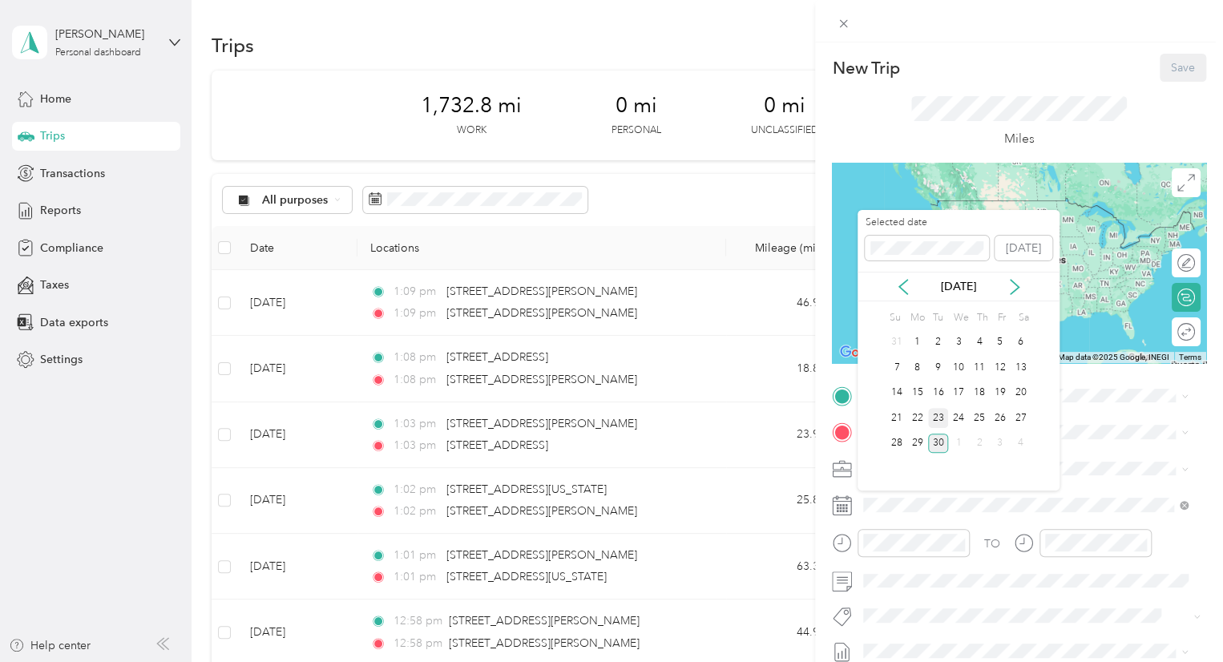
click at [943, 414] on div "23" at bounding box center [938, 418] width 21 height 20
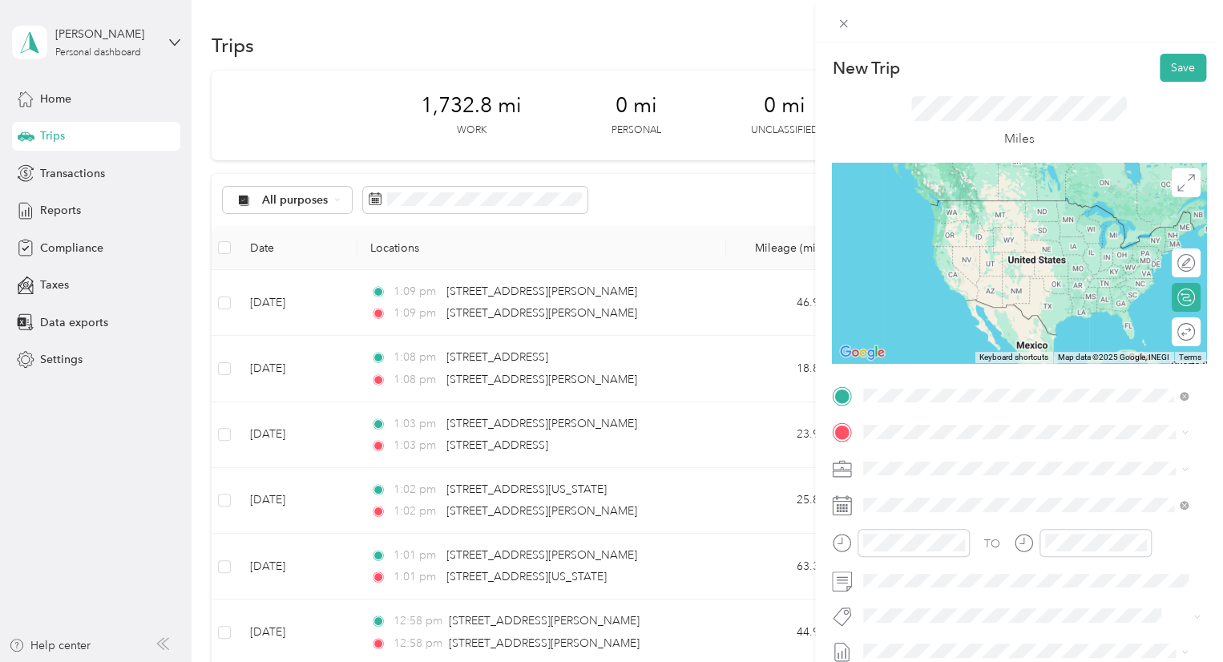
click at [935, 461] on span "5450 East 138th Avenue Thornton, Colorado 80602, United States" at bounding box center [974, 453] width 160 height 14
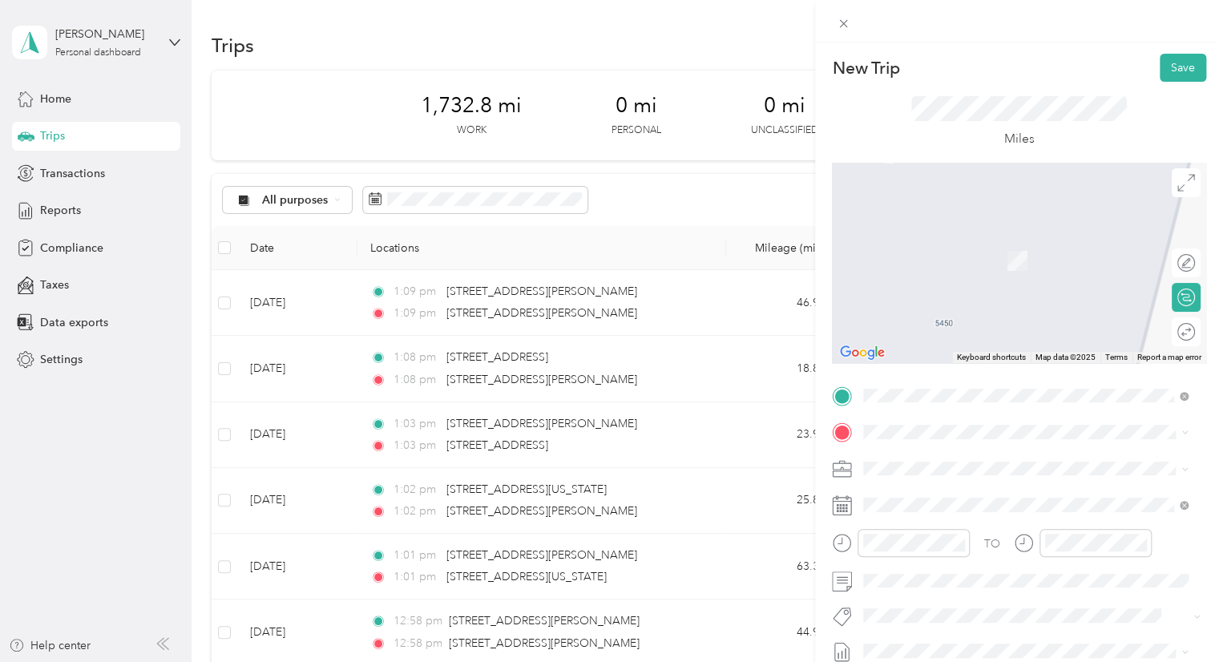
click at [907, 418] on div "TO Add photo" at bounding box center [1019, 576] width 374 height 387
click at [943, 244] on span "14350 East 104th Avenue Commerce City, Colorado 80022, United States" at bounding box center [974, 237] width 160 height 14
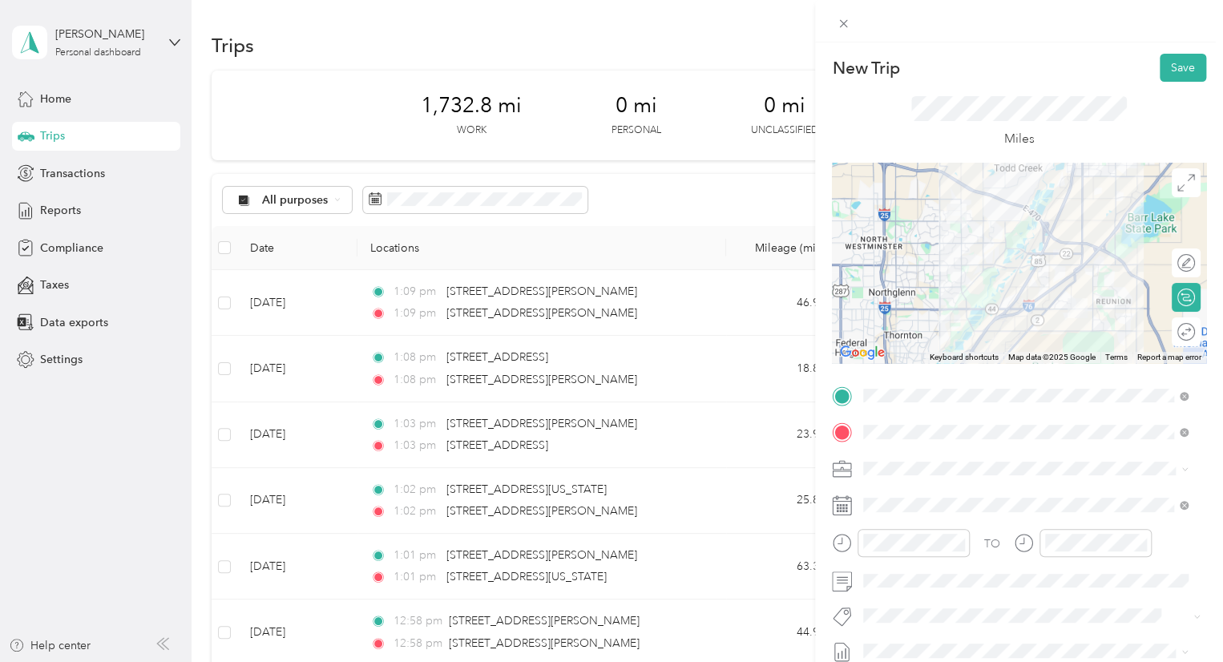
click at [1061, 242] on div at bounding box center [1019, 263] width 374 height 200
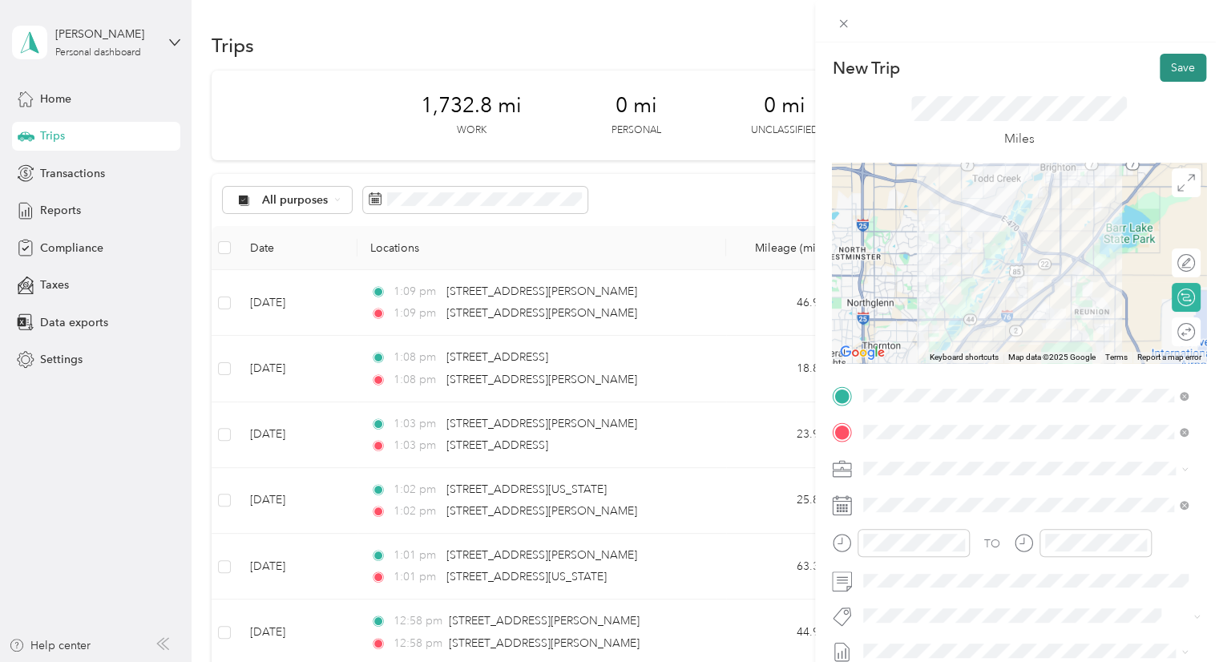
click at [1165, 68] on button "Save" at bounding box center [1183, 68] width 46 height 28
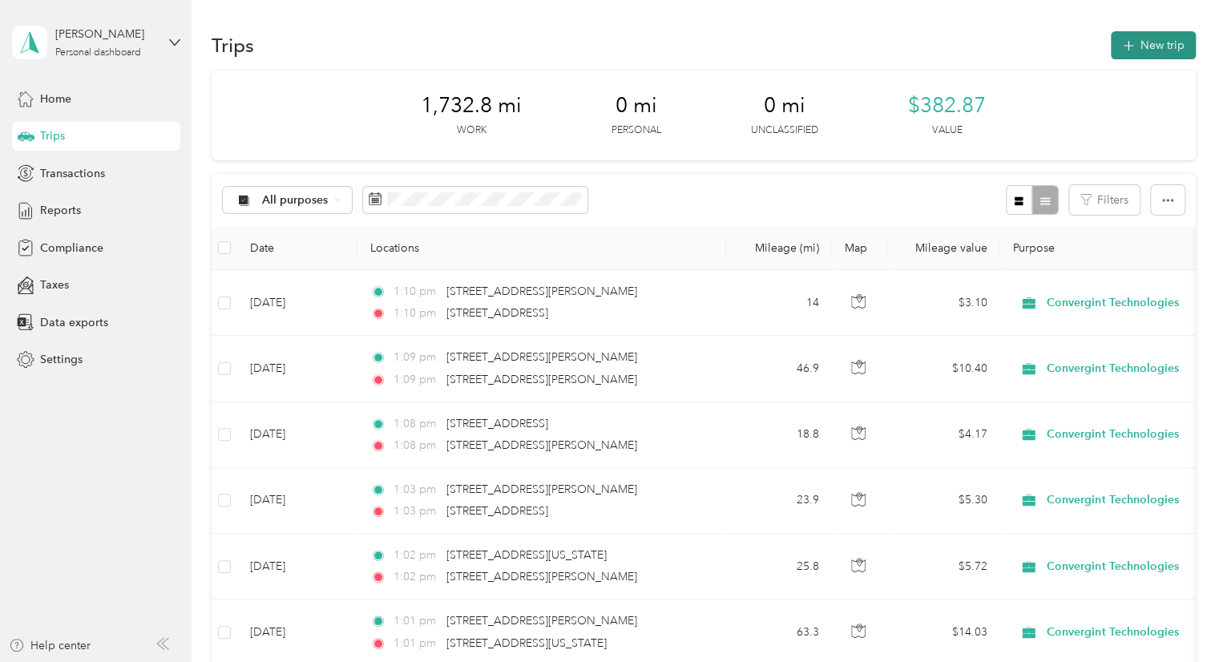
click at [1132, 46] on icon "button" at bounding box center [1128, 46] width 18 height 18
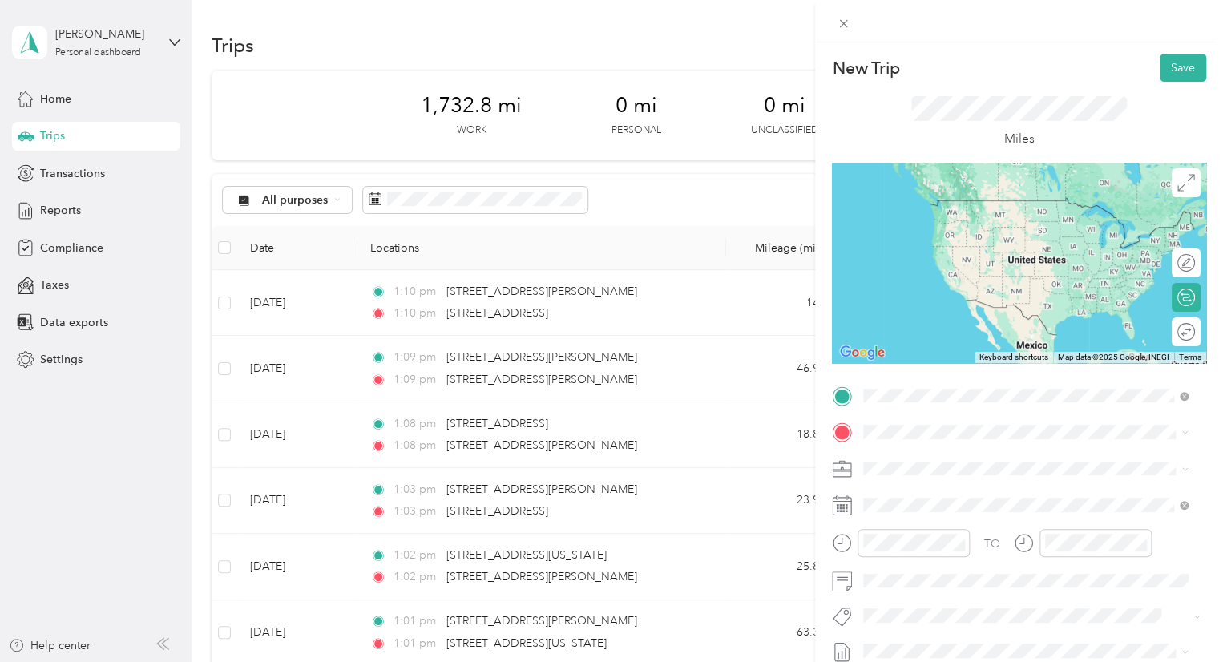
click at [949, 453] on span "14350 East 104th Avenue Commerce City, Colorado 80022, United States" at bounding box center [974, 453] width 160 height 14
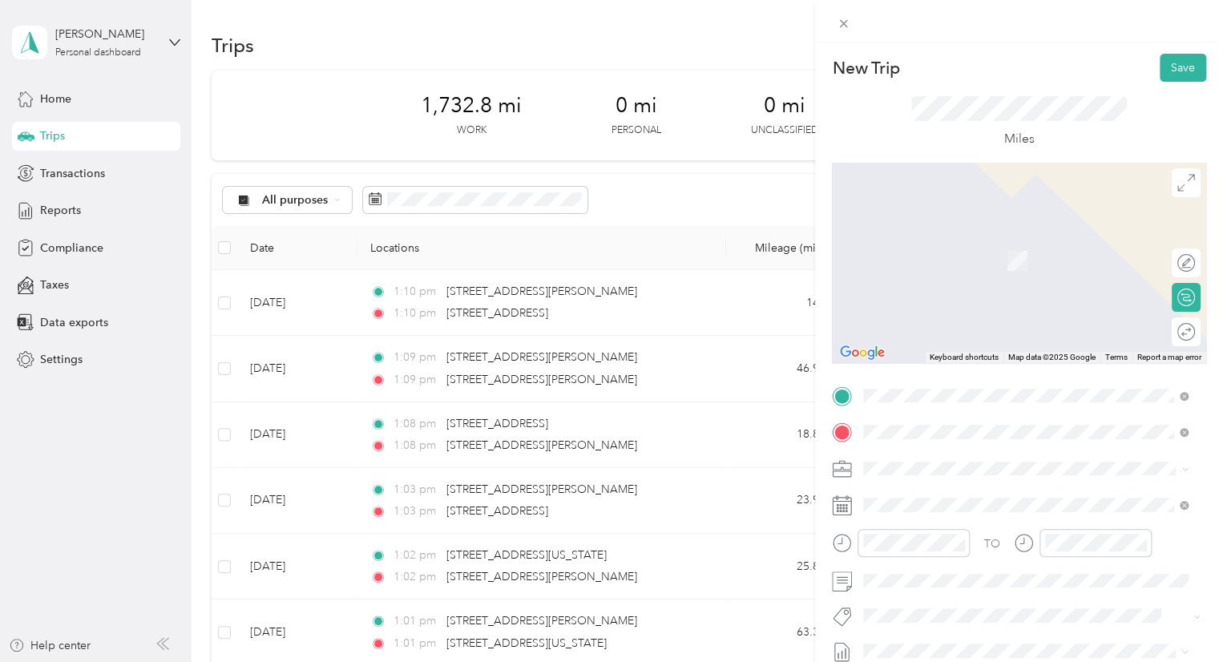
click at [964, 244] on span "7330 South Alton Way Centennial, Colorado 80112, United States" at bounding box center [1018, 237] width 249 height 14
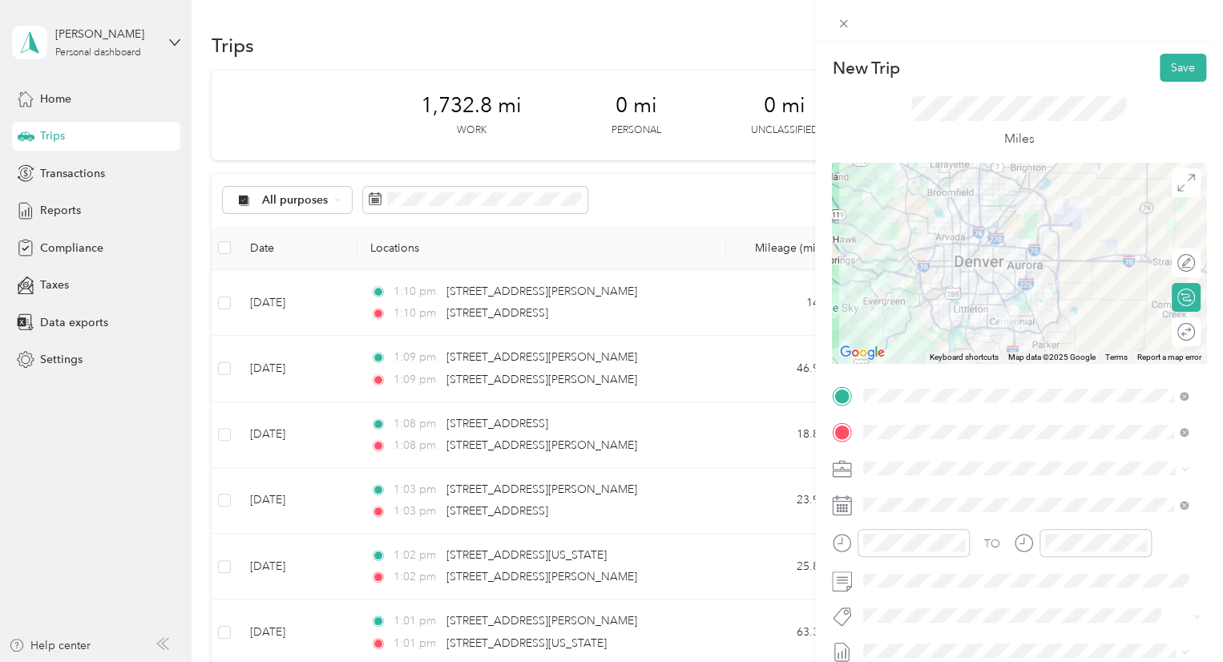
click at [893, 523] on div "TO Add photo" at bounding box center [1019, 576] width 374 height 387
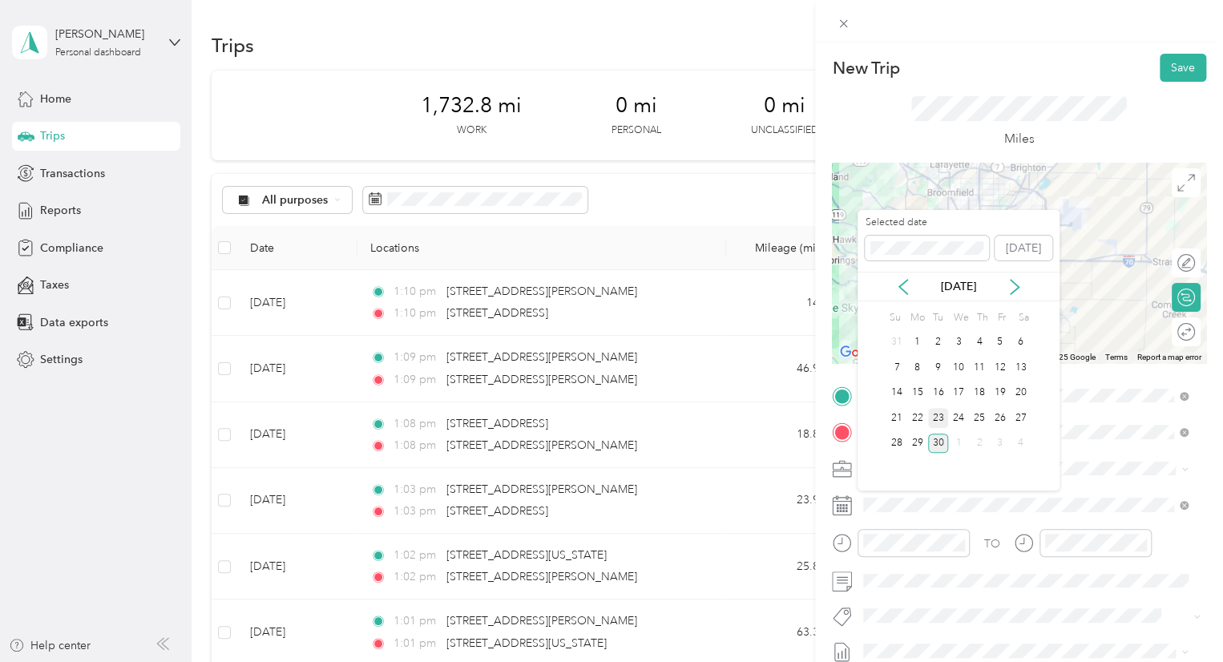
click at [941, 409] on div "23" at bounding box center [938, 418] width 21 height 20
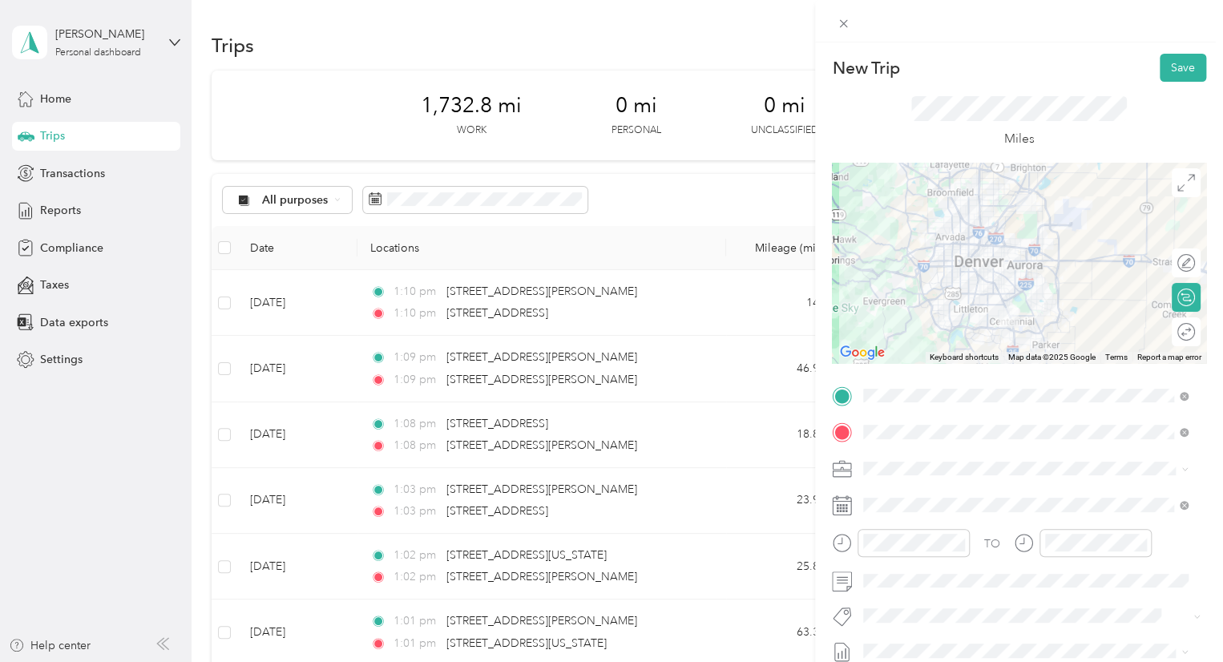
click at [1053, 289] on div at bounding box center [1019, 263] width 374 height 200
click at [1049, 289] on div at bounding box center [1019, 263] width 374 height 200
click at [1170, 71] on button "Save" at bounding box center [1183, 68] width 46 height 28
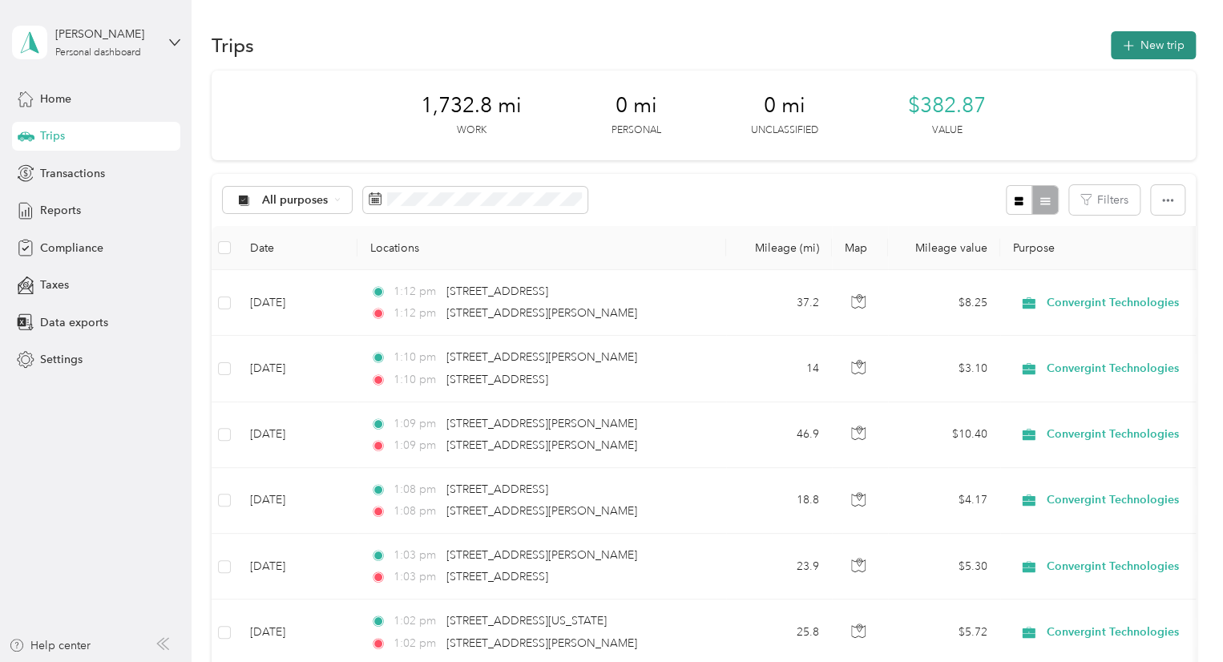
click at [1142, 46] on button "New trip" at bounding box center [1153, 45] width 85 height 28
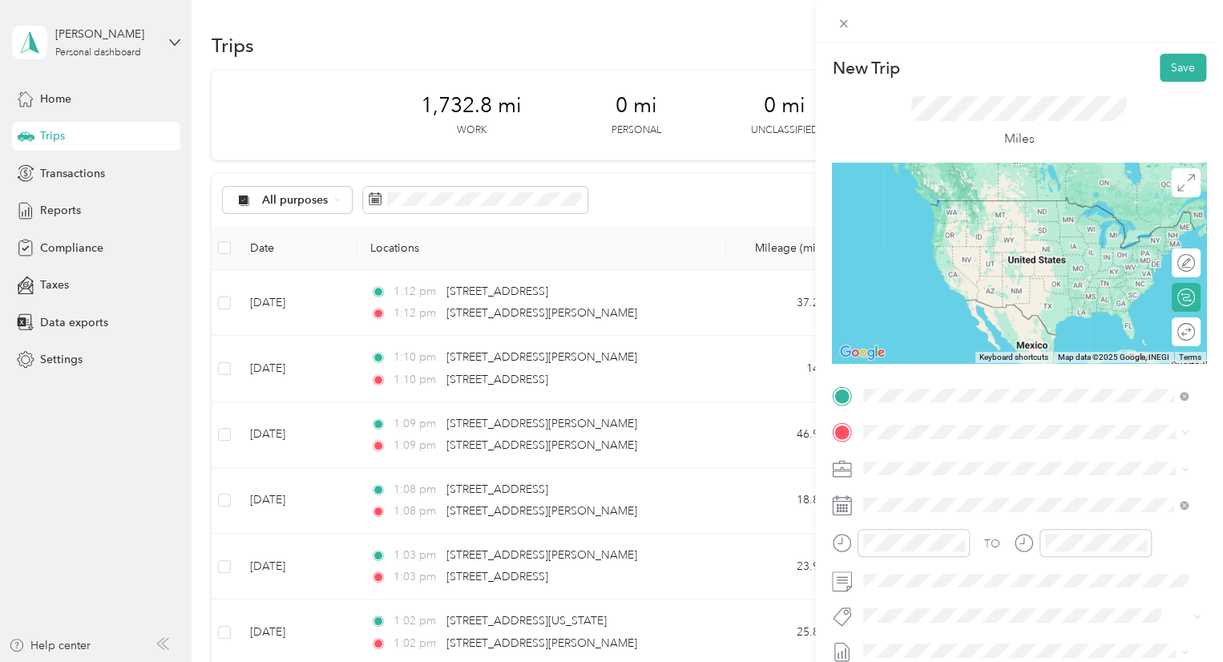
click at [927, 457] on span "7330 South Alton Way Centennial, Colorado 80112, United States" at bounding box center [1018, 453] width 249 height 14
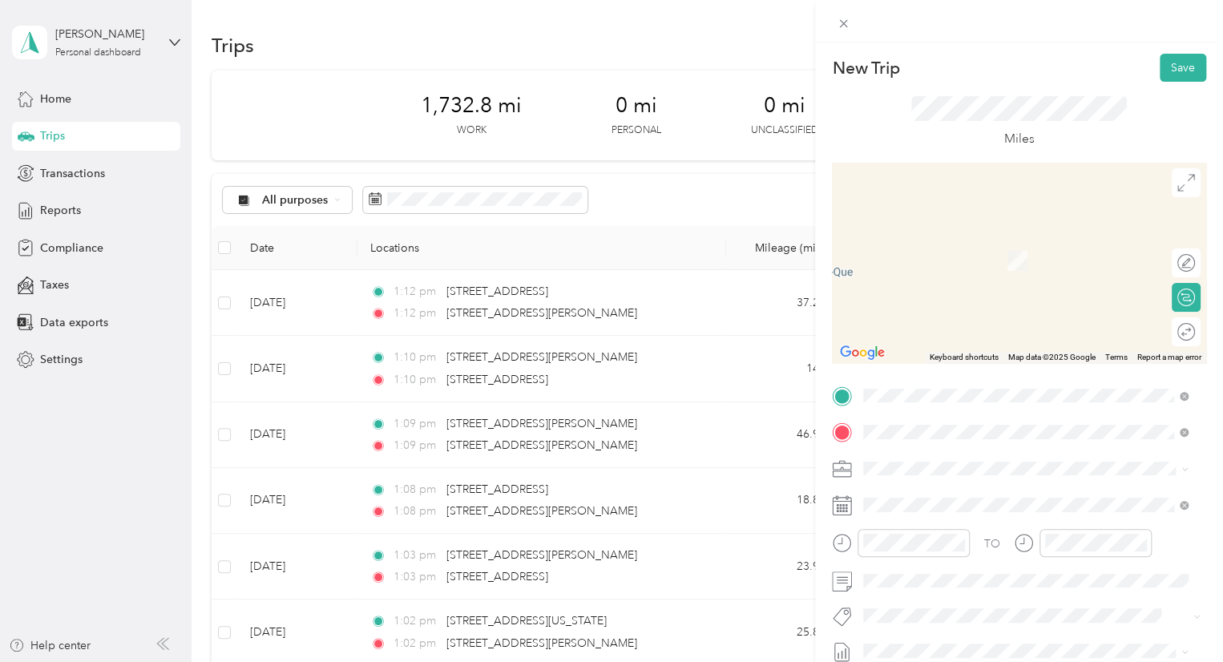
click at [935, 244] on span "5450 East 138th Avenue Thornton, Colorado 80602, United States" at bounding box center [974, 237] width 160 height 14
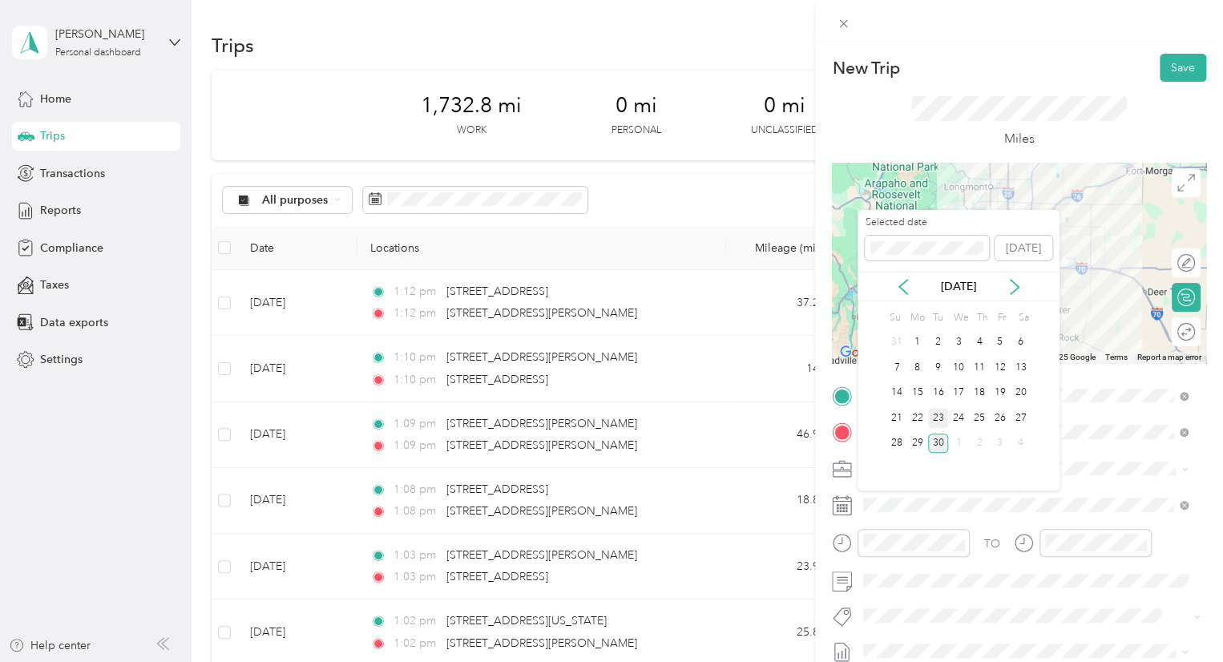
click at [936, 421] on div "23" at bounding box center [938, 418] width 21 height 20
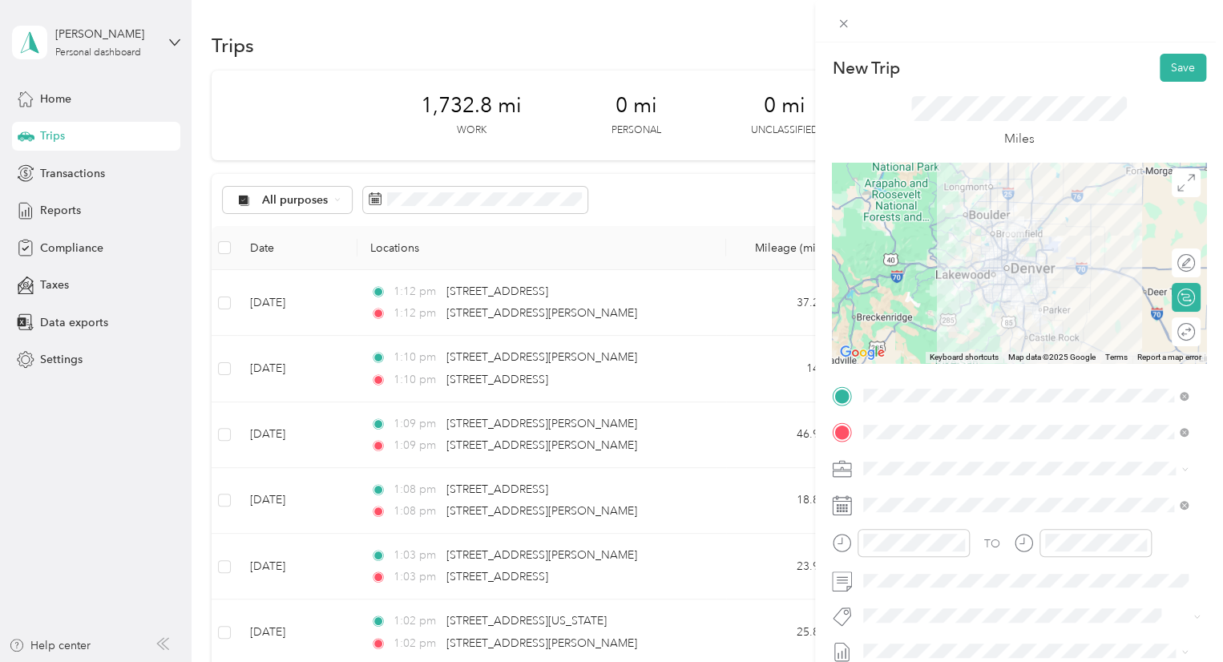
click at [1039, 264] on div at bounding box center [1019, 263] width 374 height 200
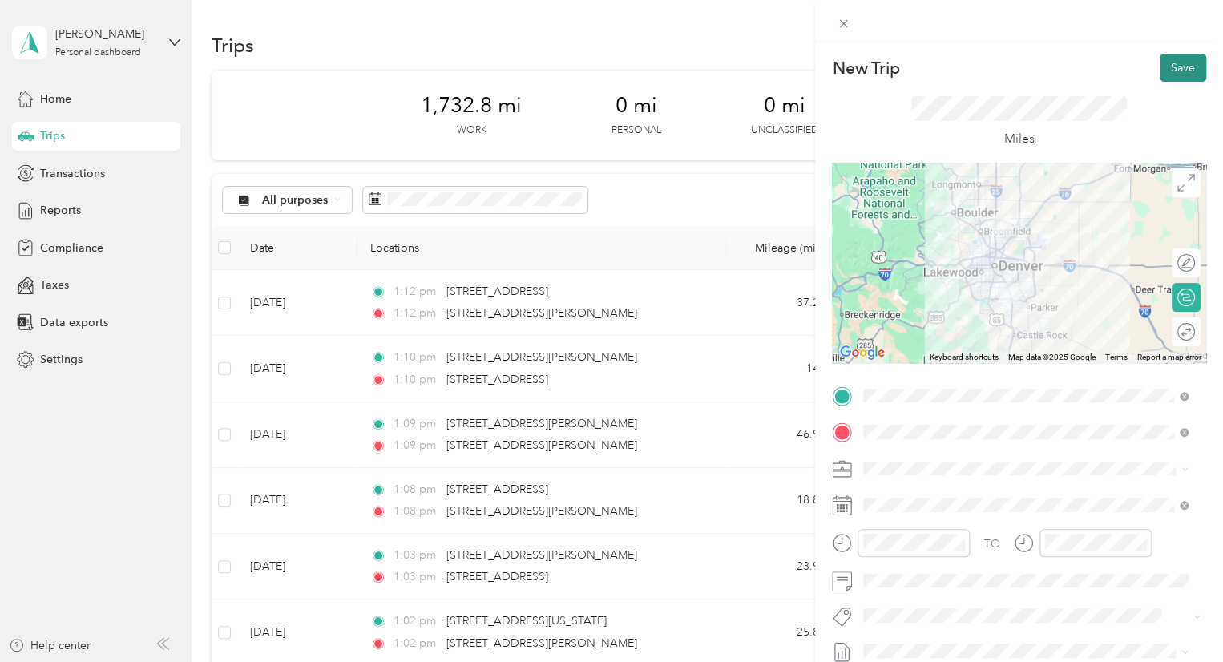
click at [1176, 68] on button "Save" at bounding box center [1183, 68] width 46 height 28
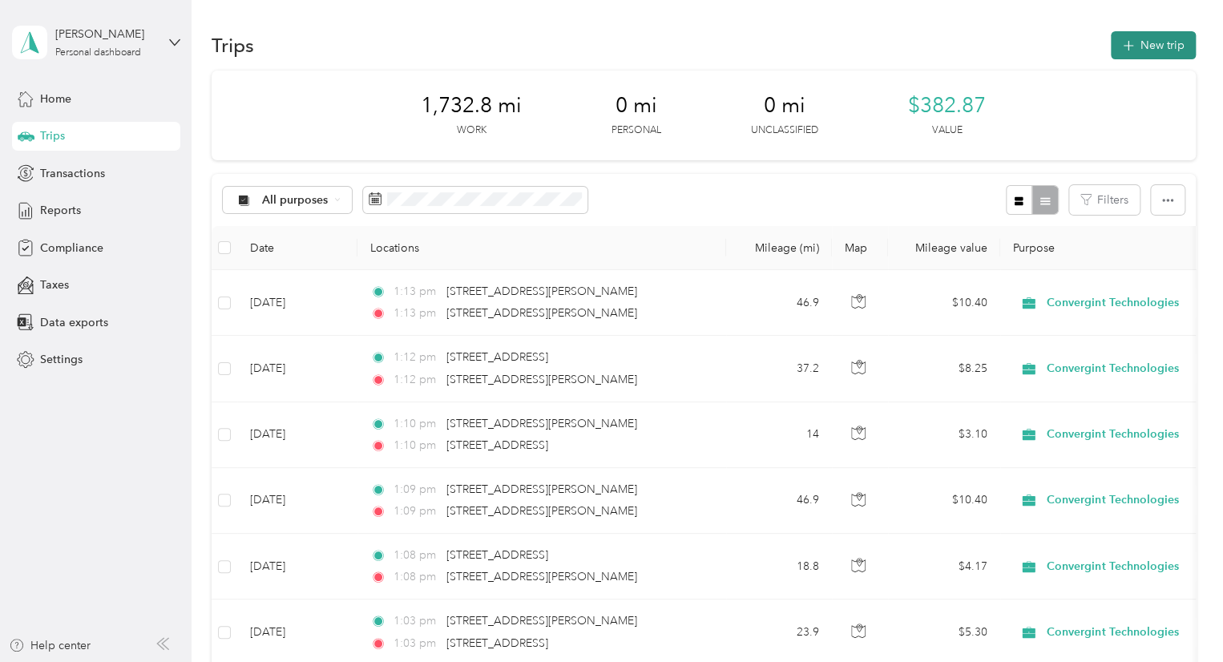
click at [1148, 49] on button "New trip" at bounding box center [1153, 45] width 85 height 28
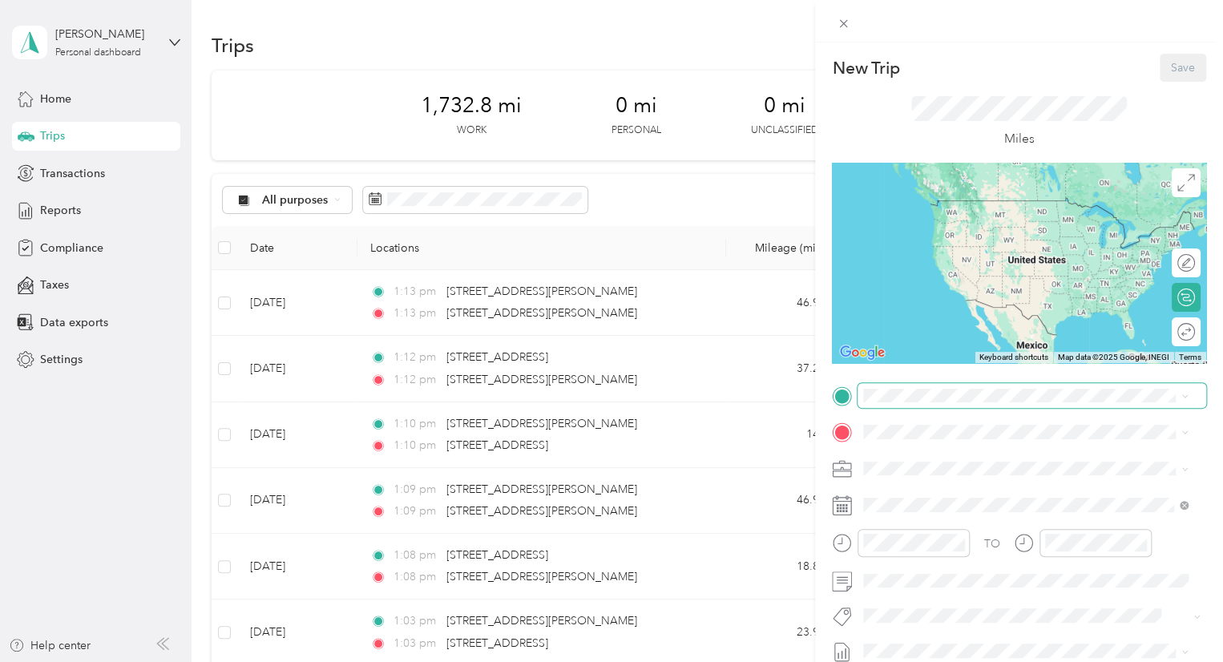
click at [936, 409] on div "TO Add photo" at bounding box center [1019, 576] width 374 height 387
click at [927, 461] on span "5450 East 138th Avenue Thornton, Colorado 80602, United States" at bounding box center [974, 453] width 160 height 14
